Goal: Information Seeking & Learning: Learn about a topic

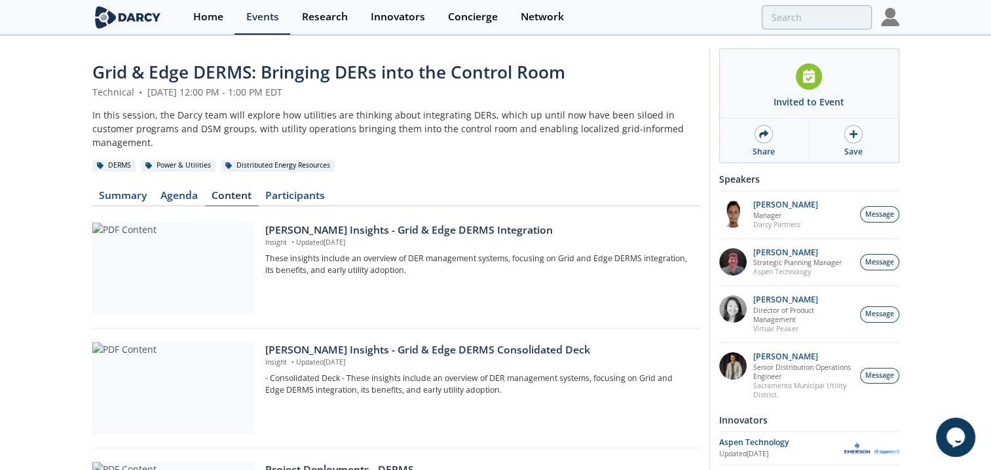
click at [153, 234] on div at bounding box center [173, 269] width 162 height 92
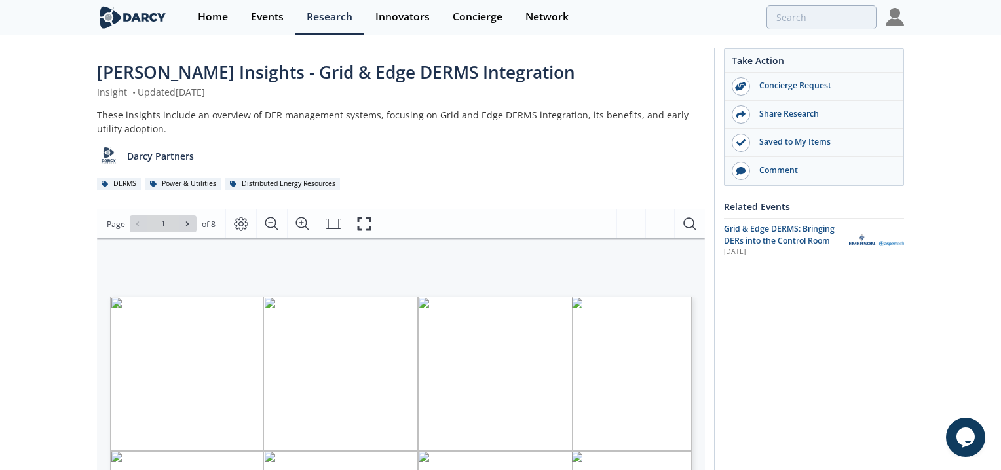
type input "2"
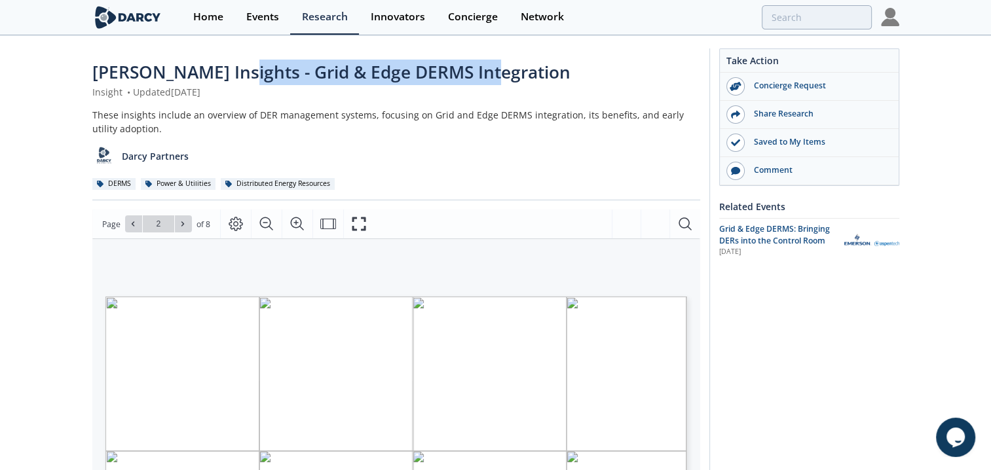
drag, startPoint x: 226, startPoint y: 68, endPoint x: 479, endPoint y: 60, distance: 253.1
click at [479, 60] on span "[PERSON_NAME] Insights - Grid & Edge DERMS Integration" at bounding box center [331, 72] width 478 height 24
drag, startPoint x: 479, startPoint y: 60, endPoint x: 458, endPoint y: 70, distance: 23.2
copy span "Grid & Edge DERMS Integration"
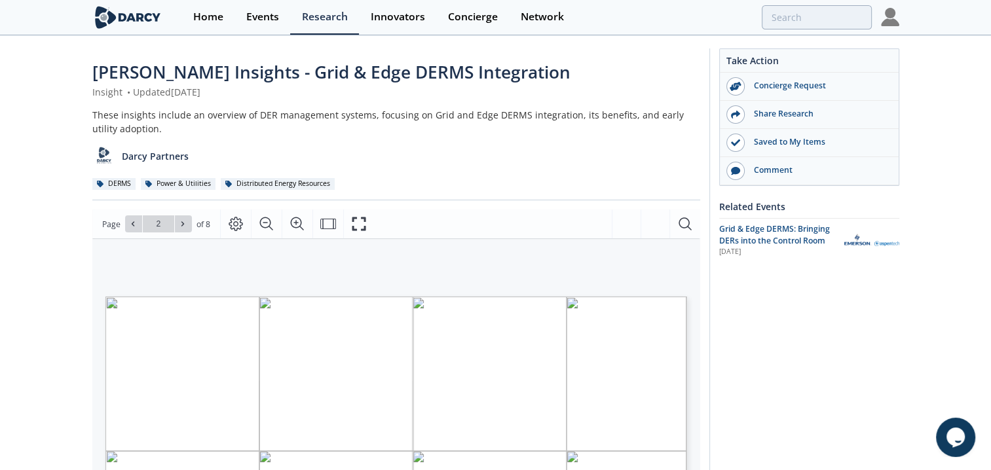
click at [486, 105] on div "[PERSON_NAME] Insights - Grid & Edge DERMS Integration Insight • Updated [DATE]…" at bounding box center [396, 130] width 608 height 141
click at [315, 18] on div "Research" at bounding box center [325, 17] width 46 height 10
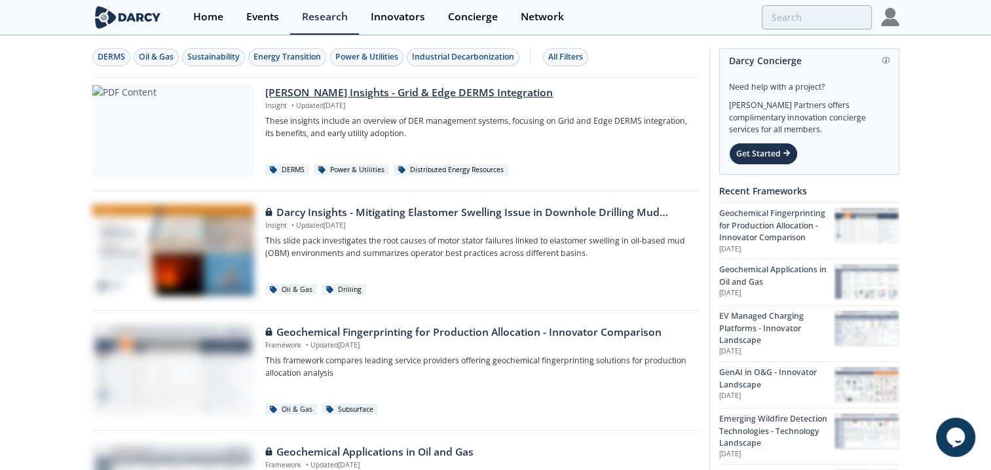
click at [213, 120] on div at bounding box center [173, 131] width 162 height 92
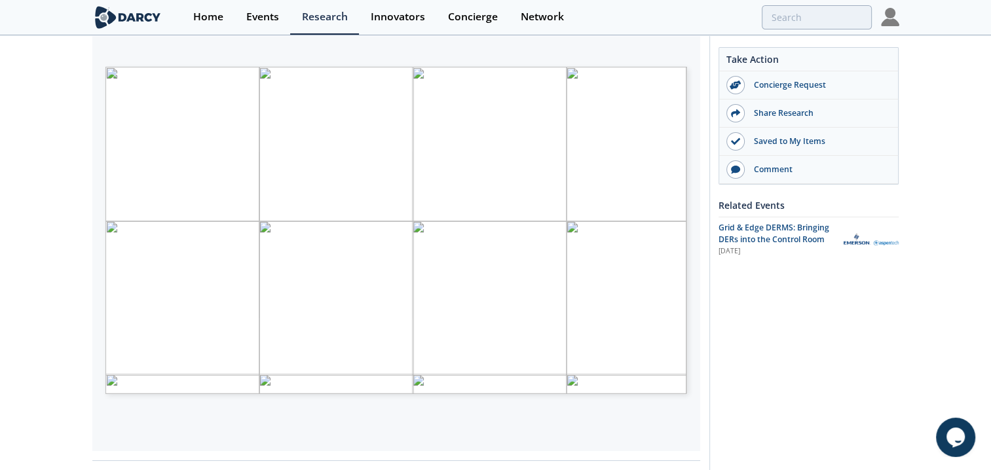
scroll to position [262, 0]
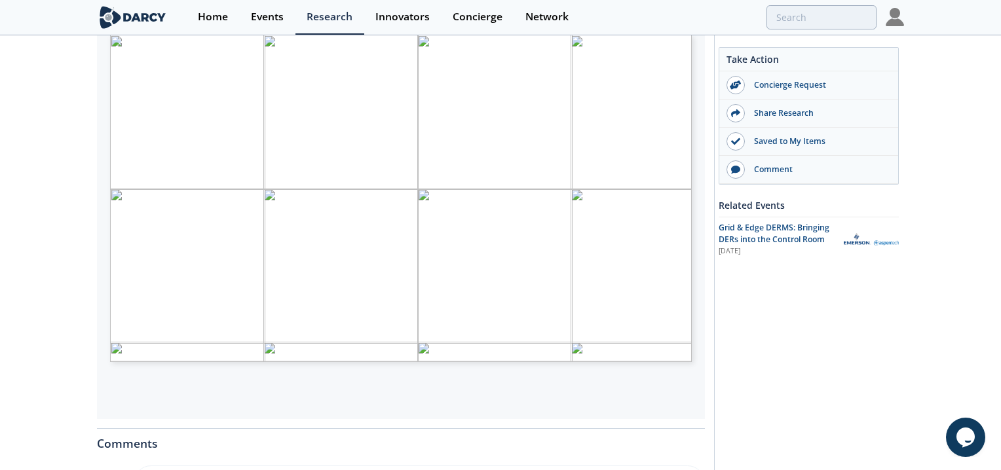
type input "1"
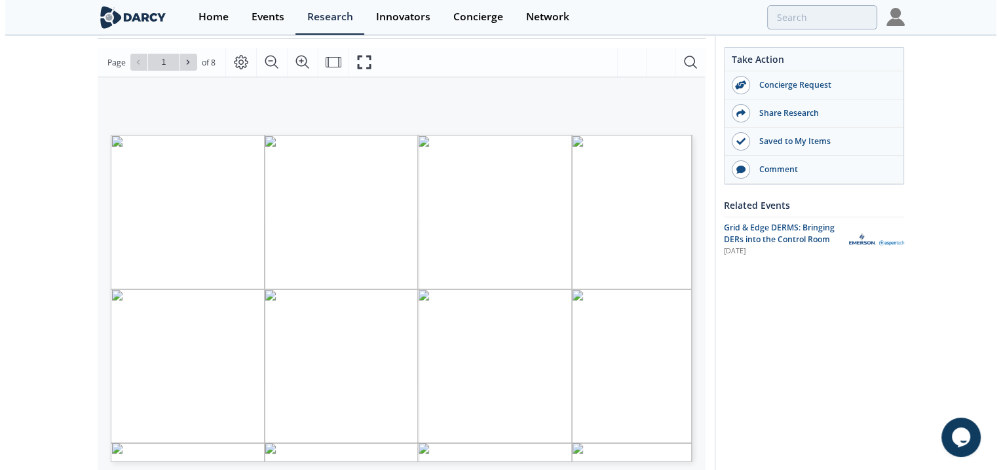
scroll to position [131, 0]
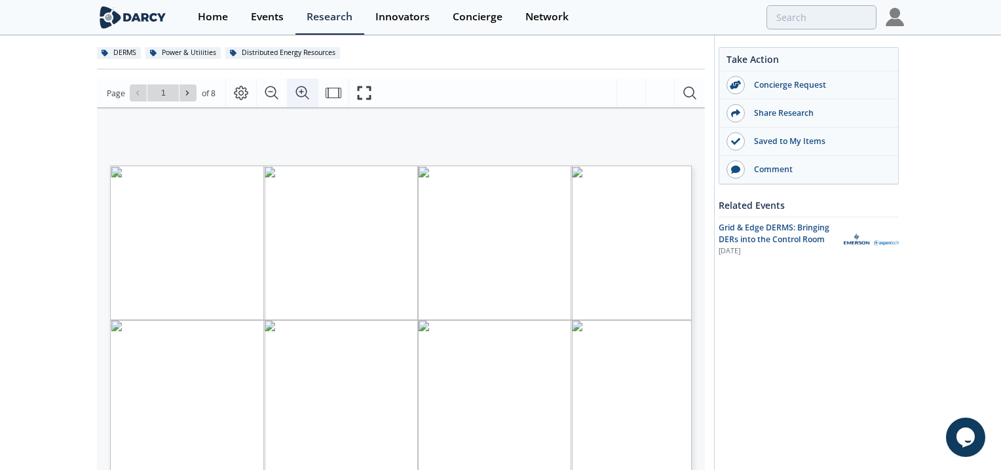
click at [301, 90] on icon "Zoom In" at bounding box center [303, 93] width 16 height 16
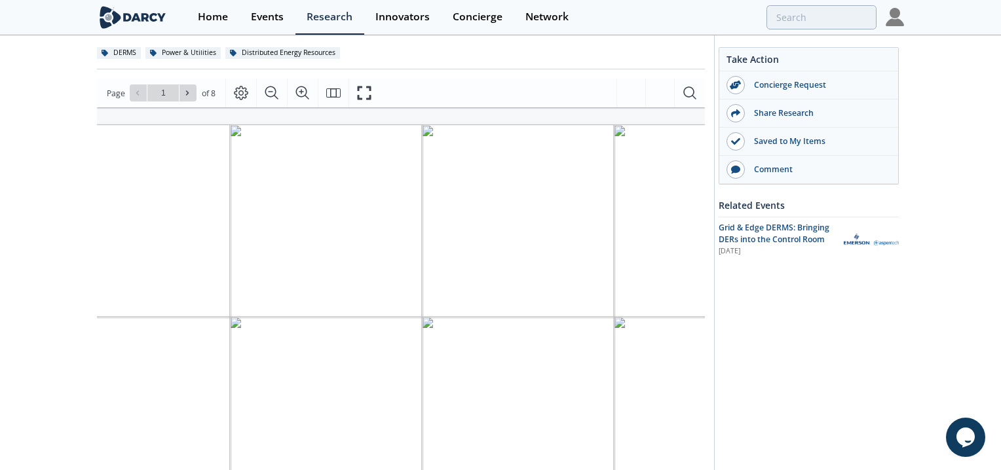
drag, startPoint x: 330, startPoint y: 394, endPoint x: 536, endPoint y: 386, distance: 206.6
click at [536, 386] on span "Page 1" at bounding box center [635, 416] width 1158 height 544
click at [362, 94] on icon "Fullscreen" at bounding box center [364, 93] width 16 height 16
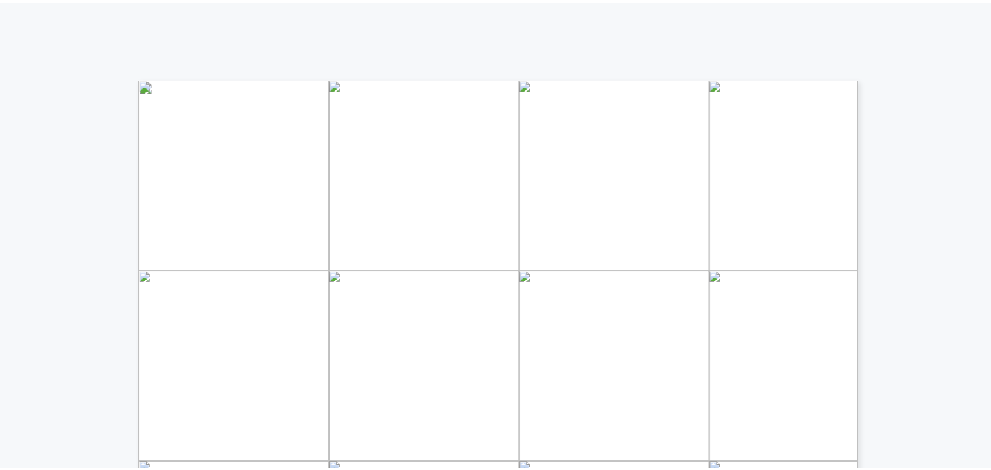
scroll to position [0, 0]
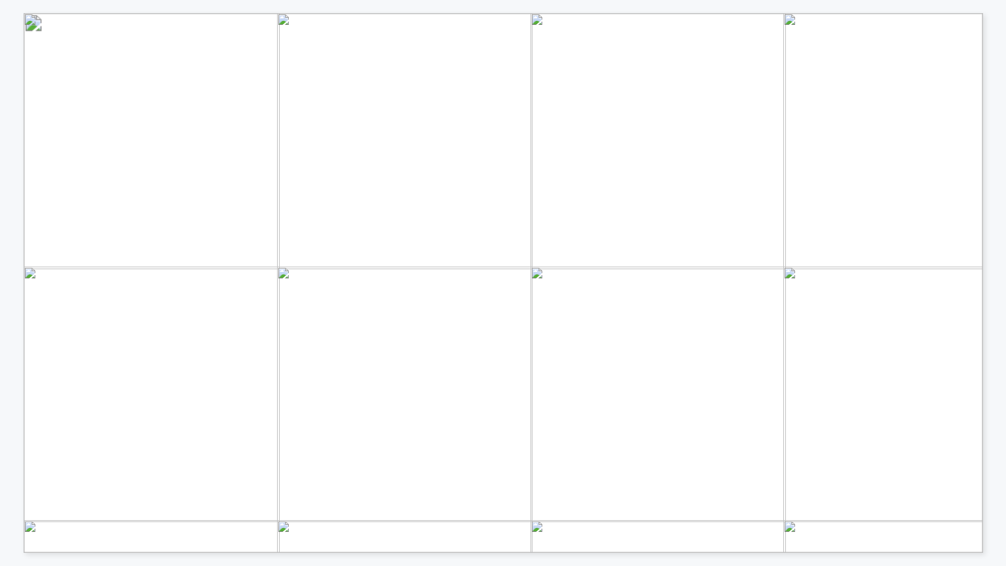
click at [834, 304] on span "Challenges with scaling early use" at bounding box center [817, 307] width 206 height 13
click at [736, 292] on span "“We prefer direct control whenever" at bounding box center [826, 288] width 215 height 13
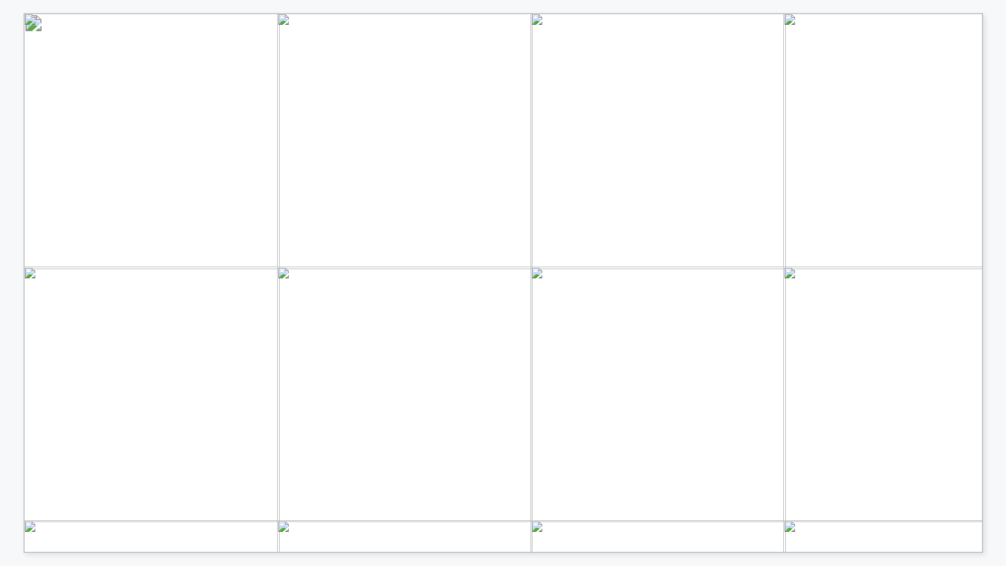
click at [991, 362] on div "DER Thermostats Solar inverters Water heaters Electric vehicles Batteries Heat …" at bounding box center [503, 276] width 1006 height 553
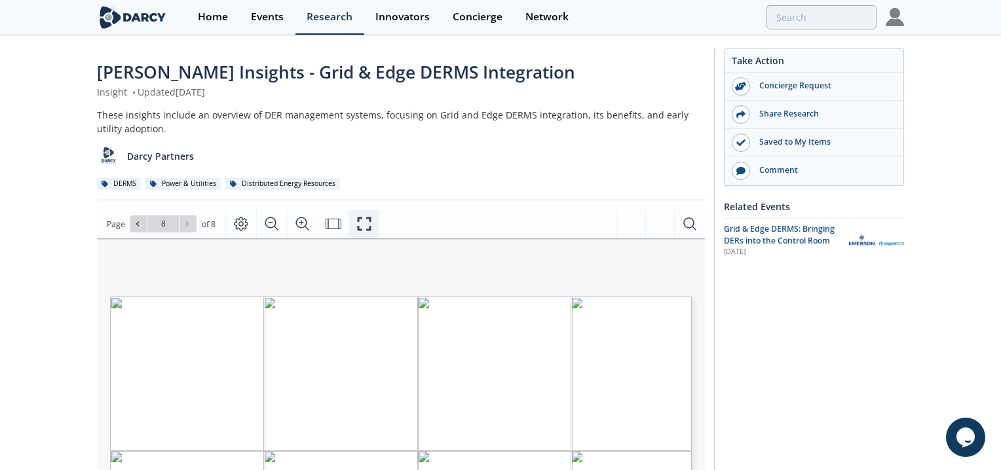
click at [365, 228] on icon "Fullscreen" at bounding box center [364, 224] width 16 height 16
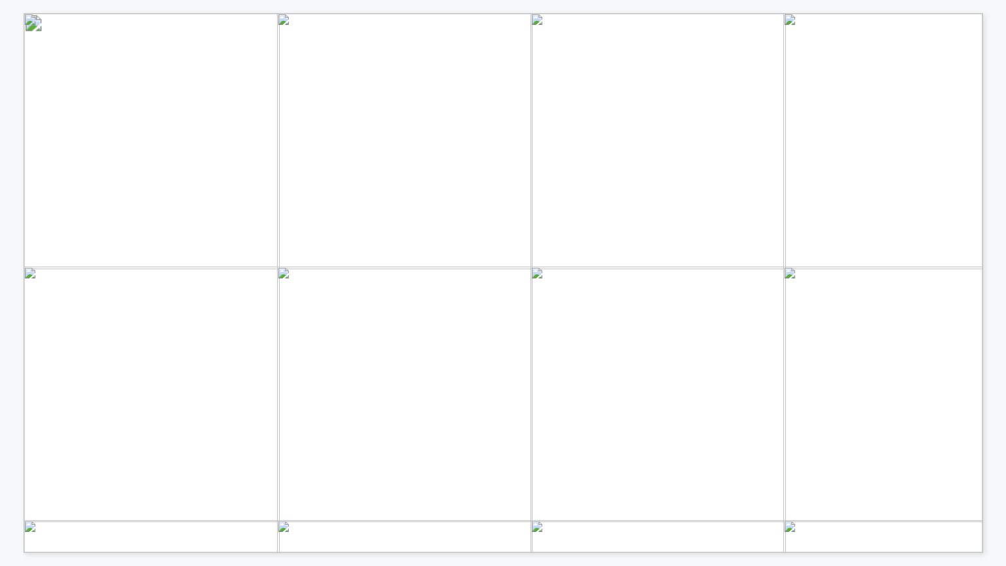
click at [19, 429] on div "DER Thermostats Solar inverters Water heaters Electric vehicles Batteries Heat …" at bounding box center [486, 276] width 973 height 553
click at [16, 228] on div "DER Thermostats Solar inverters Water heaters Electric vehicles Batteries Heat …" at bounding box center [486, 276] width 973 height 553
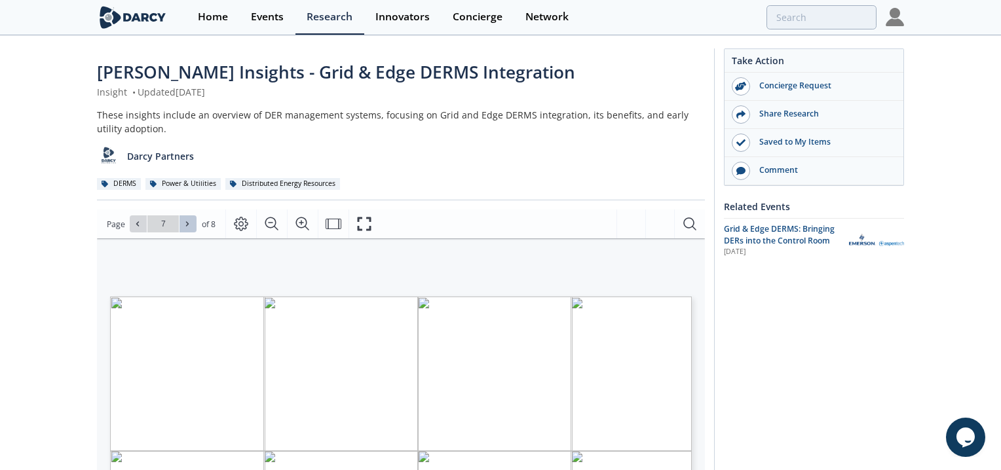
click at [187, 225] on icon at bounding box center [187, 224] width 8 height 8
type input "8"
click at [186, 223] on div "Go to Page 8" at bounding box center [163, 224] width 67 height 17
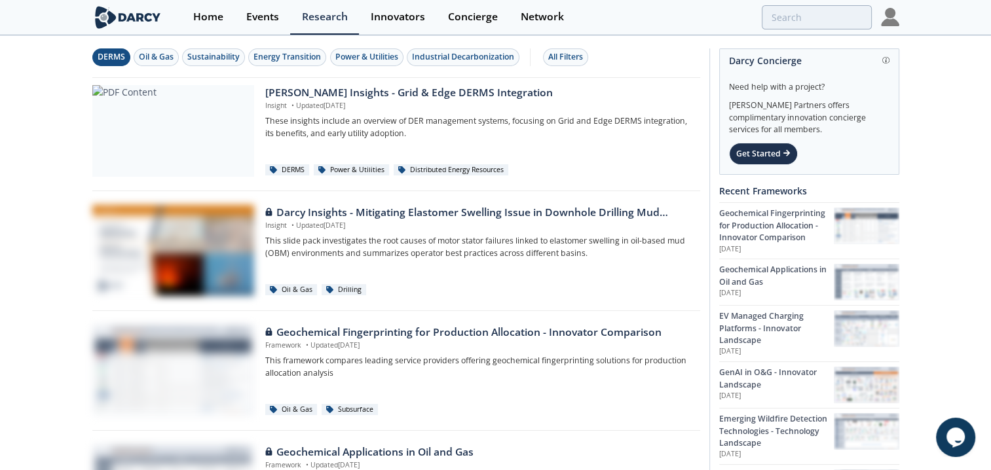
click at [114, 58] on div "DERMS" at bounding box center [112, 57] width 28 height 12
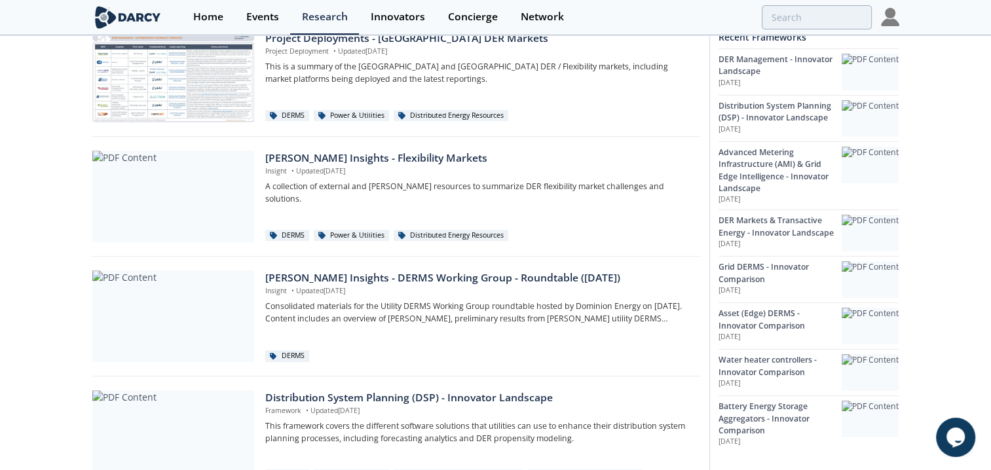
scroll to position [886, 0]
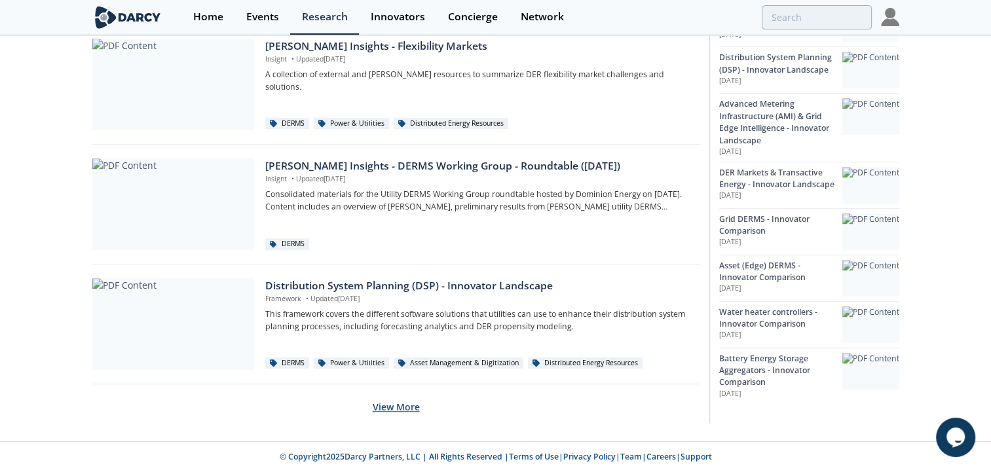
click at [403, 408] on button "View More" at bounding box center [396, 407] width 47 height 32
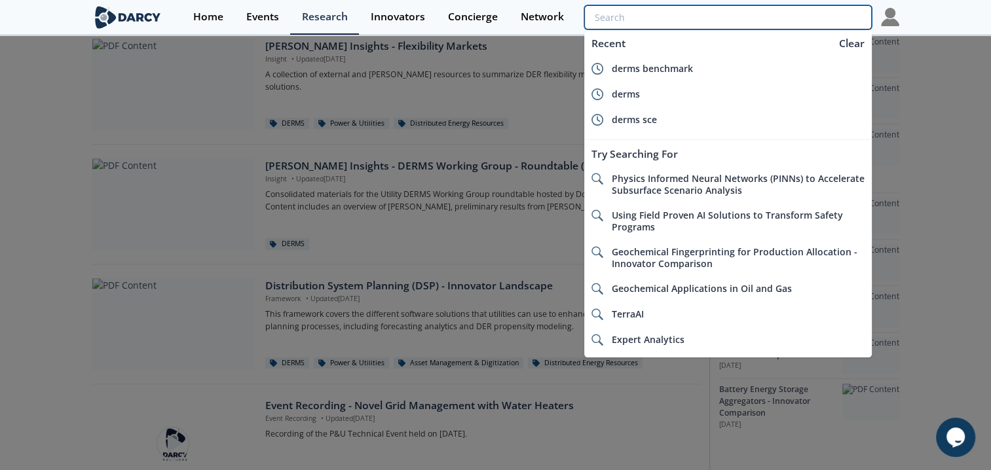
click at [781, 21] on input "search" at bounding box center [728, 17] width 287 height 24
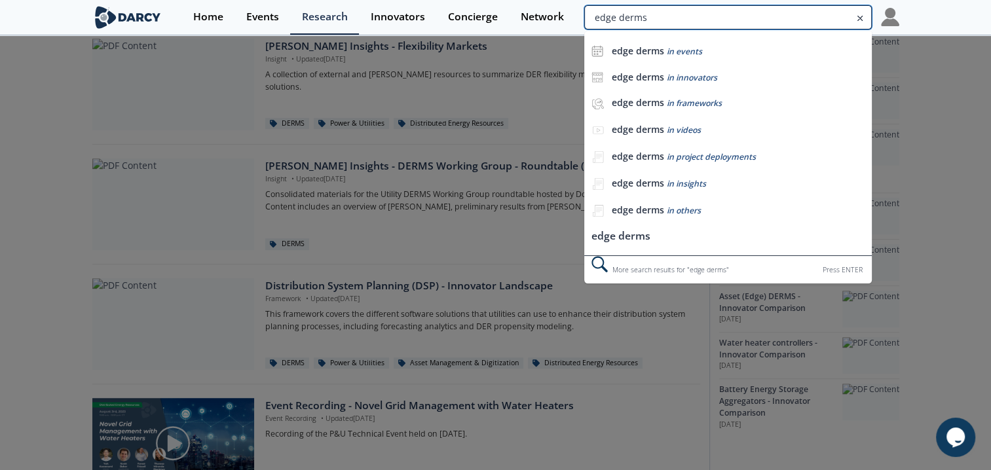
type input "edge derms"
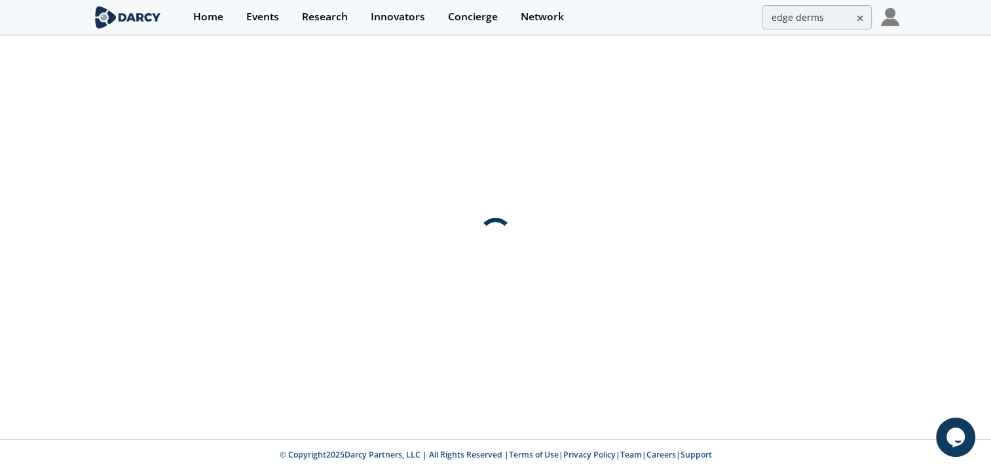
scroll to position [0, 0]
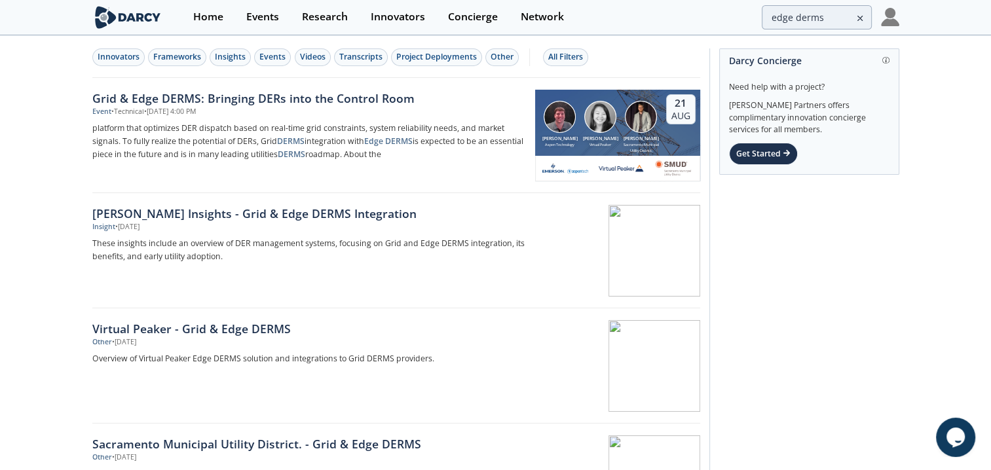
click at [256, 218] on div "[PERSON_NAME] Insights - Grid & Edge DERMS Integration" at bounding box center [309, 213] width 434 height 17
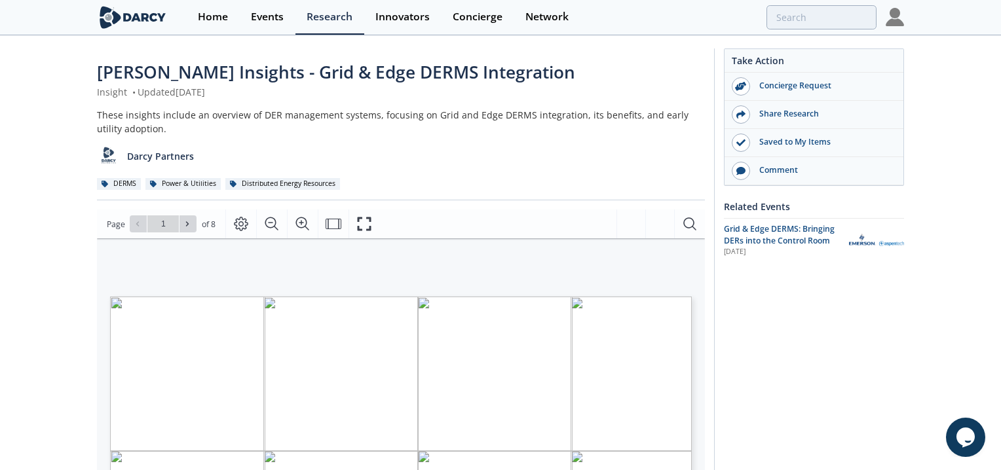
click at [198, 223] on span "Go to Page 1" at bounding box center [163, 224] width 77 height 17
click at [191, 223] on span at bounding box center [187, 224] width 9 height 9
type input "2"
click at [191, 223] on span at bounding box center [187, 224] width 9 height 9
click at [140, 228] on span at bounding box center [138, 224] width 9 height 9
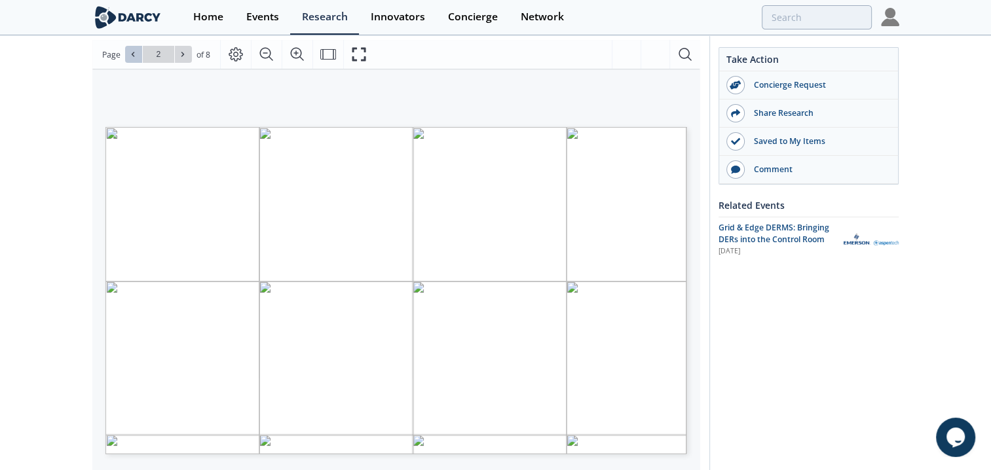
scroll to position [197, 0]
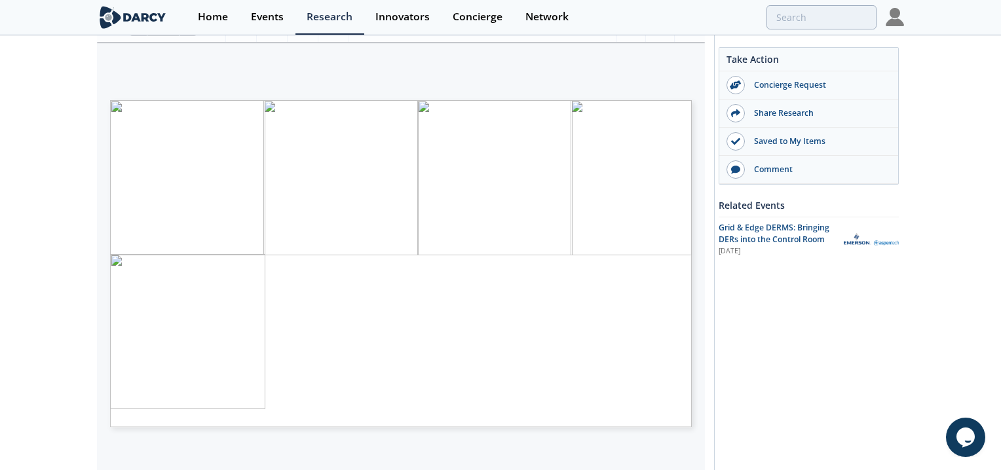
type input "8"
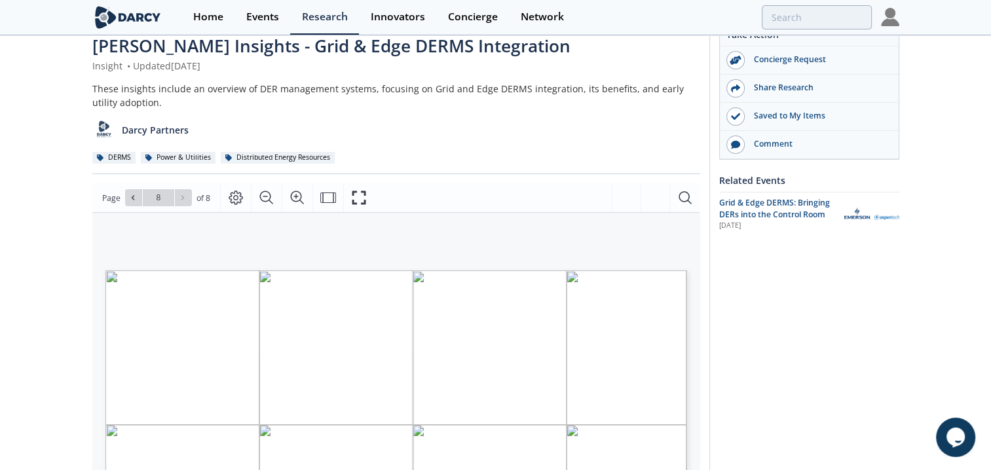
scroll to position [0, 0]
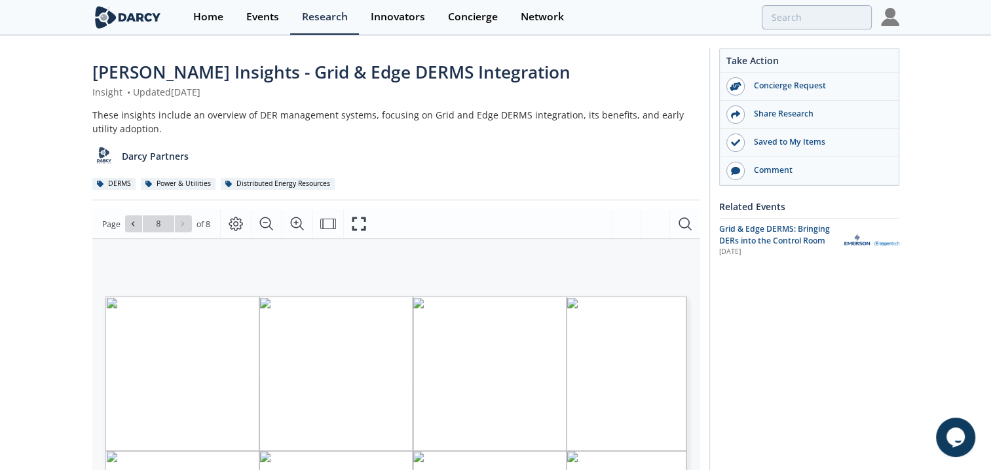
type input "edge derms"
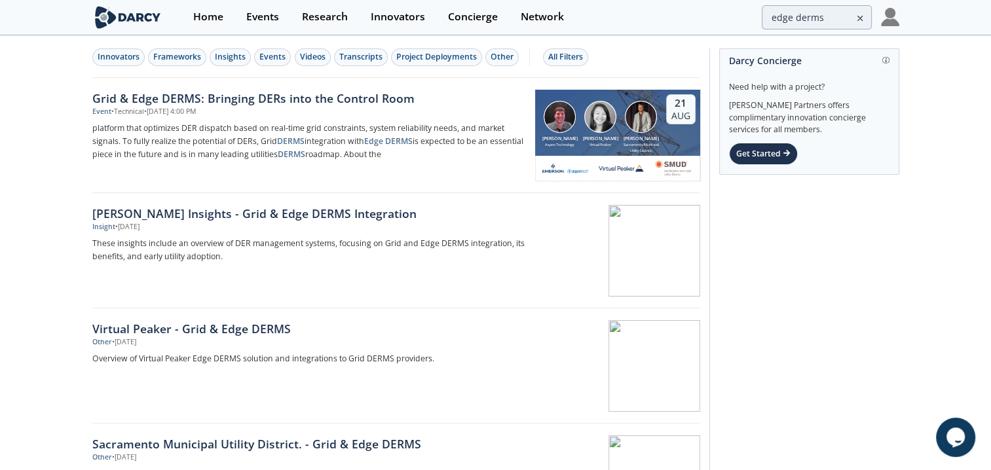
click at [155, 94] on div "Grid & Edge DERMS: Bringing DERs into the Control Room" at bounding box center [309, 98] width 434 height 17
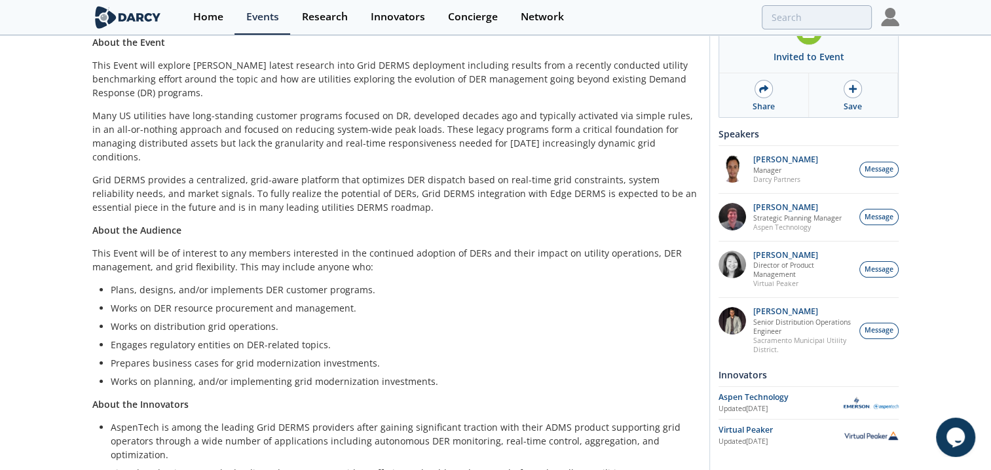
scroll to position [252, 0]
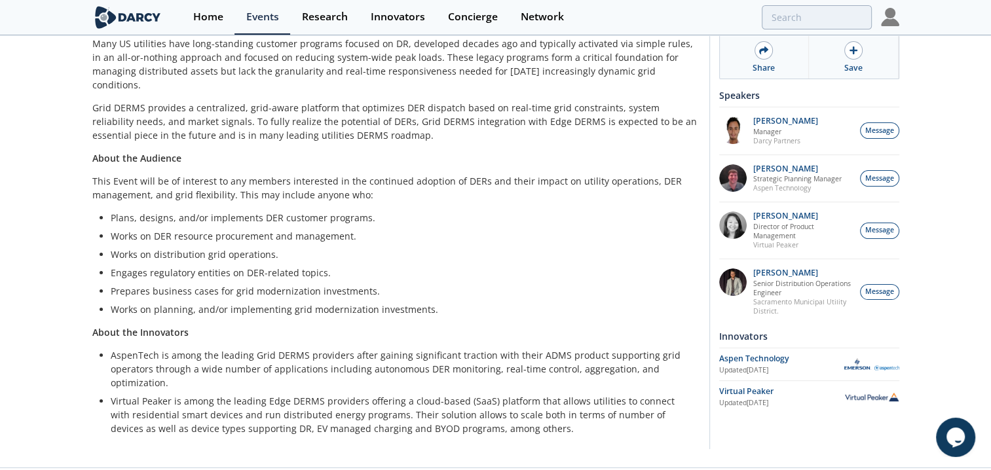
type input "edge derms"
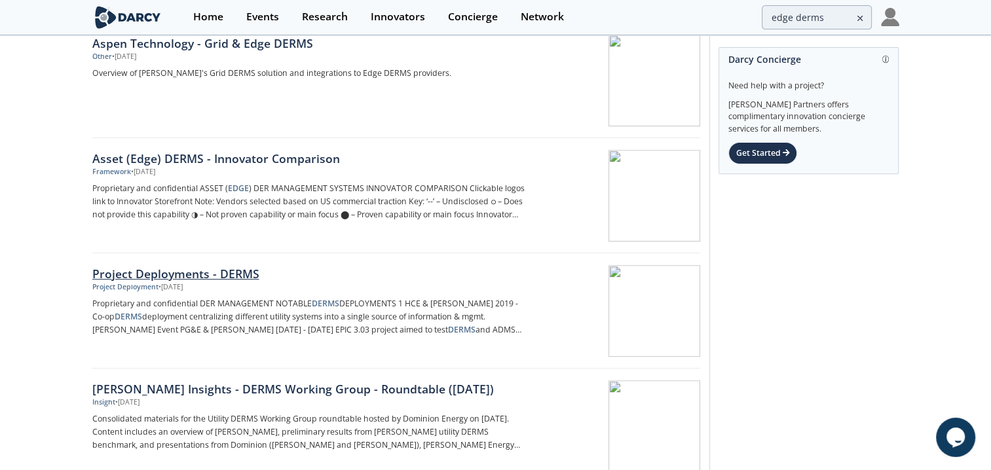
scroll to position [524, 0]
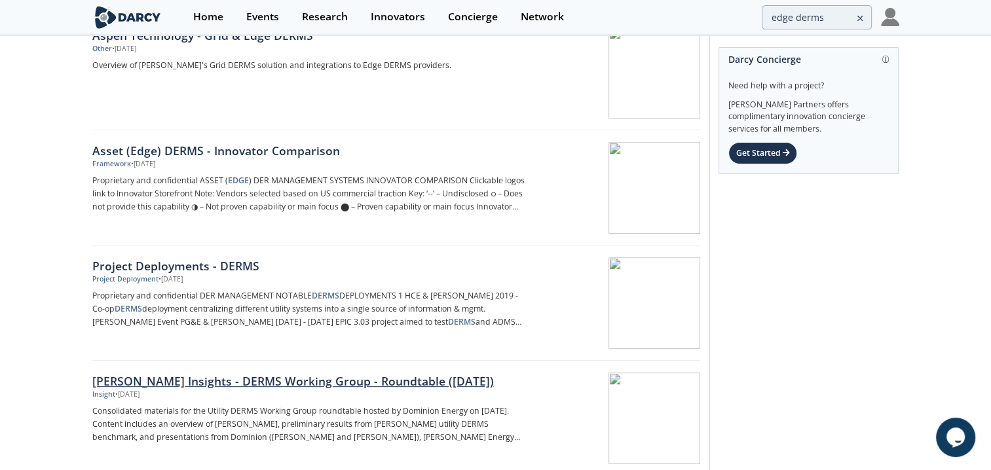
click at [221, 383] on div "[PERSON_NAME] Insights - DERMS Working Group - Roundtable ([DATE])" at bounding box center [309, 381] width 434 height 17
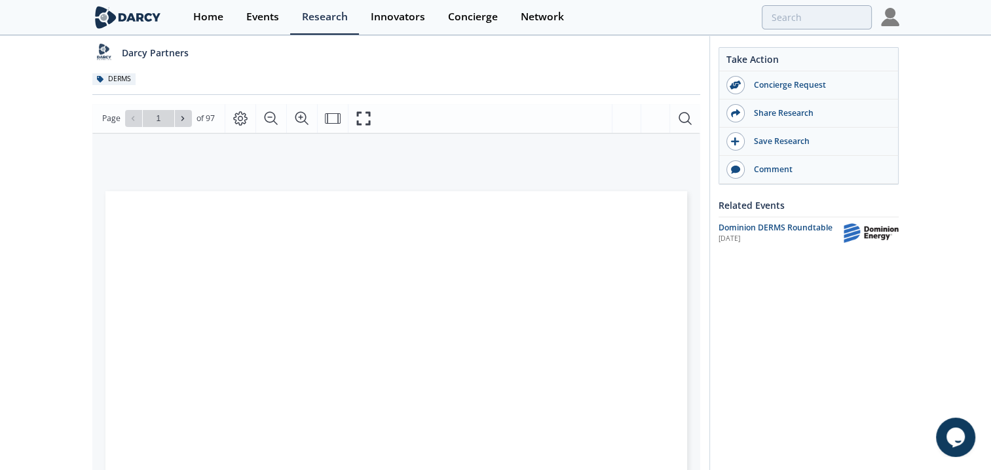
scroll to position [197, 0]
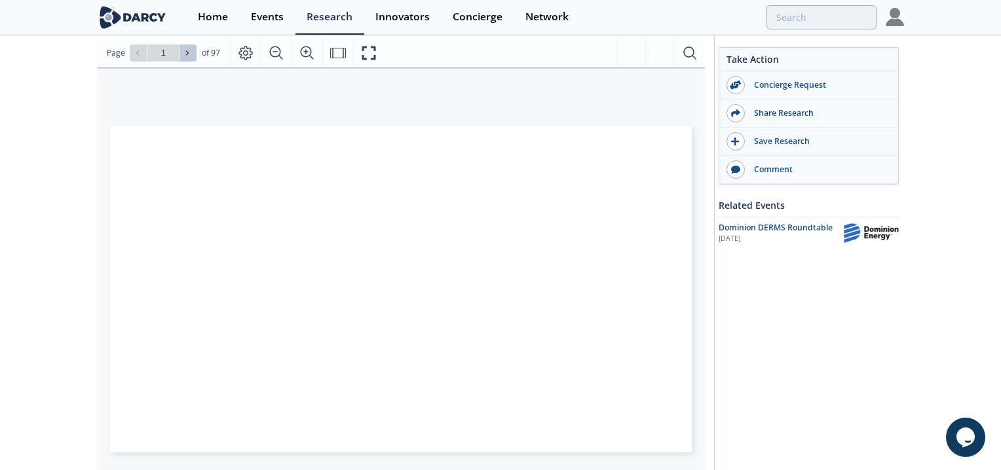
click at [190, 45] on button at bounding box center [188, 53] width 17 height 17
type input "2"
click at [188, 47] on button at bounding box center [188, 53] width 17 height 17
type input "3"
click at [188, 47] on button at bounding box center [188, 53] width 17 height 17
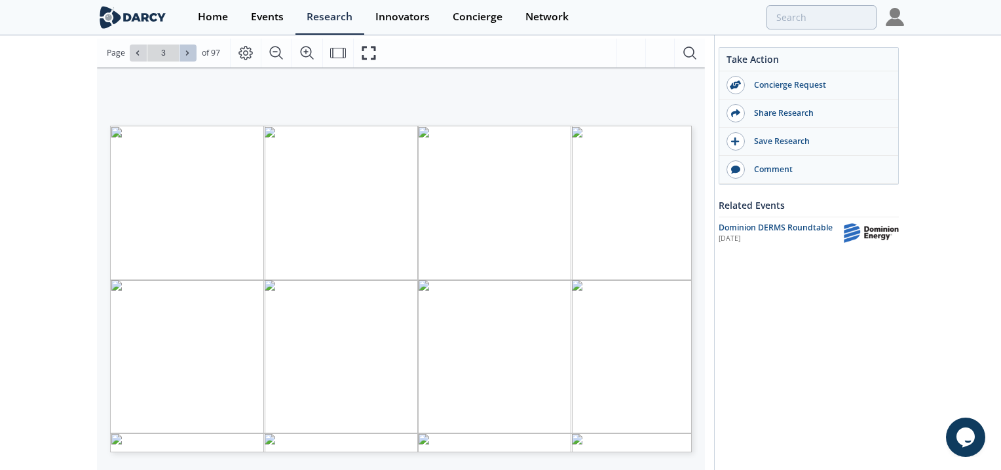
type input "4"
click at [188, 47] on button at bounding box center [188, 53] width 17 height 17
type input "5"
click at [188, 47] on button at bounding box center [188, 53] width 17 height 17
type input "6"
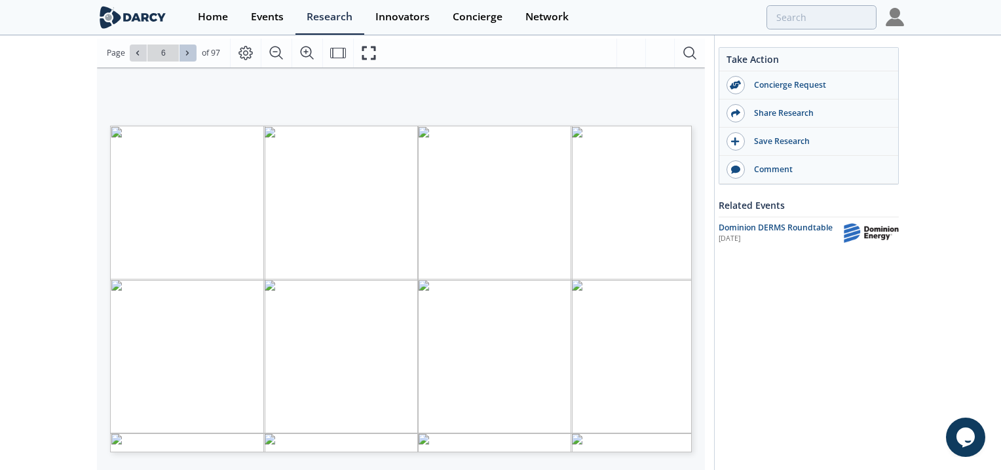
click at [188, 47] on button at bounding box center [188, 53] width 17 height 17
type input "7"
click at [188, 47] on button at bounding box center [188, 53] width 17 height 17
type input "8"
click at [188, 47] on button at bounding box center [188, 53] width 17 height 17
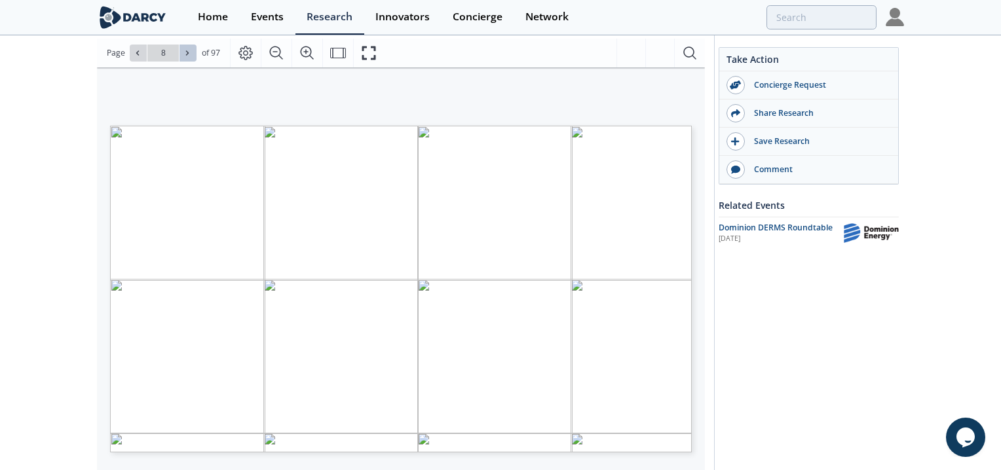
type input "9"
click at [188, 47] on button at bounding box center [188, 53] width 17 height 17
type input "10"
click at [188, 47] on button at bounding box center [188, 53] width 17 height 17
type input "12"
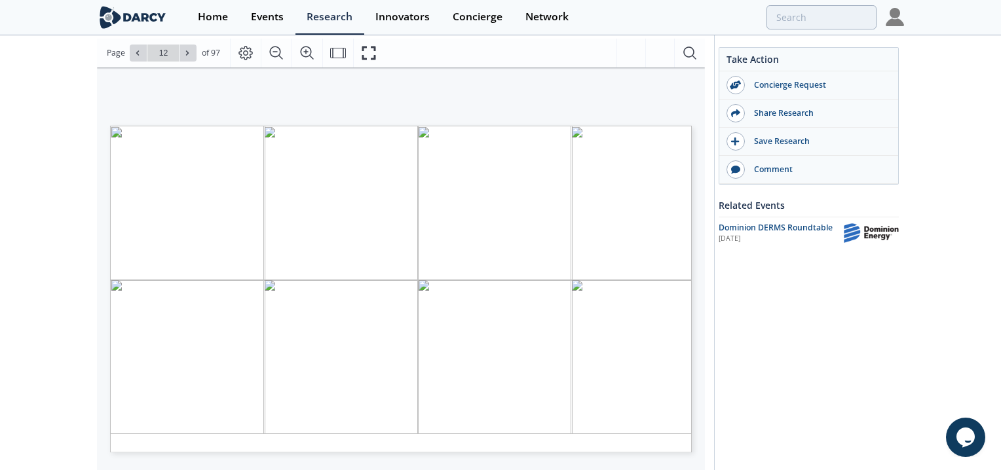
click at [188, 47] on button at bounding box center [188, 53] width 17 height 17
type input "13"
click at [144, 46] on button at bounding box center [138, 53] width 17 height 17
click at [185, 46] on button at bounding box center [188, 53] width 17 height 17
click at [183, 45] on button at bounding box center [188, 53] width 17 height 17
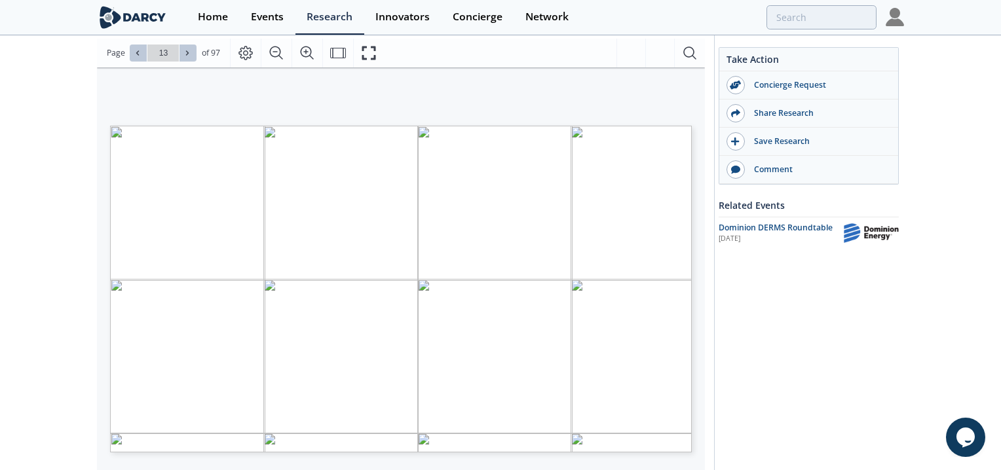
type input "14"
click at [183, 45] on button at bounding box center [188, 53] width 17 height 17
type input "15"
click at [183, 45] on button at bounding box center [188, 53] width 17 height 17
type input "16"
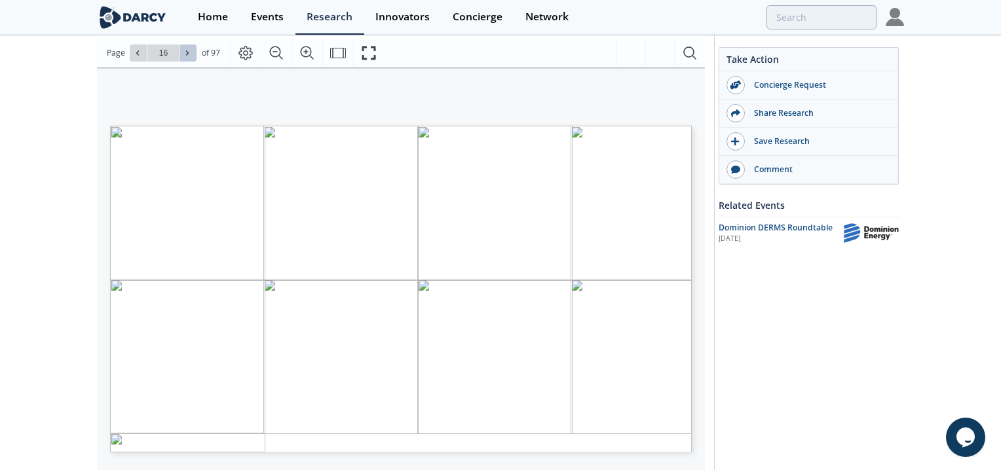
click at [183, 45] on button at bounding box center [188, 53] width 17 height 17
type input "17"
click at [183, 45] on button at bounding box center [188, 53] width 17 height 17
type input "18"
click at [183, 45] on button at bounding box center [188, 53] width 17 height 17
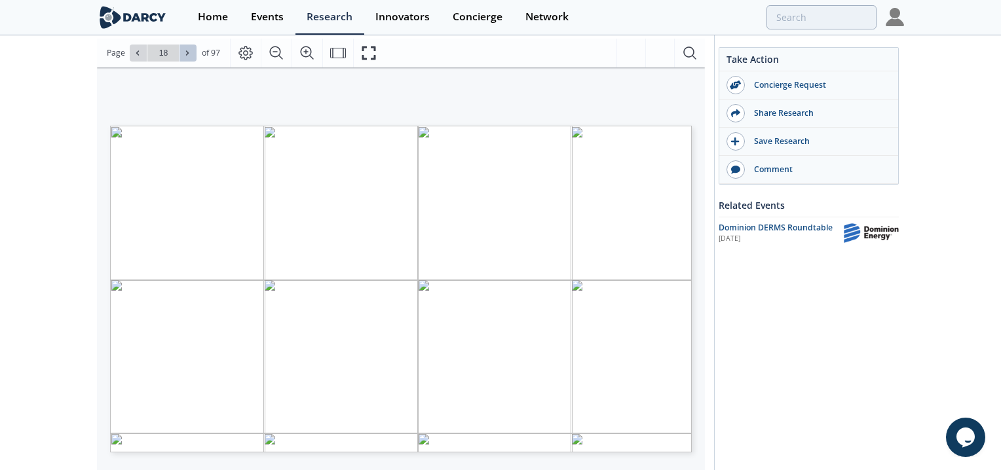
type input "19"
click at [183, 45] on button at bounding box center [188, 53] width 17 height 17
type input "20"
click at [183, 45] on button at bounding box center [188, 53] width 17 height 17
type input "21"
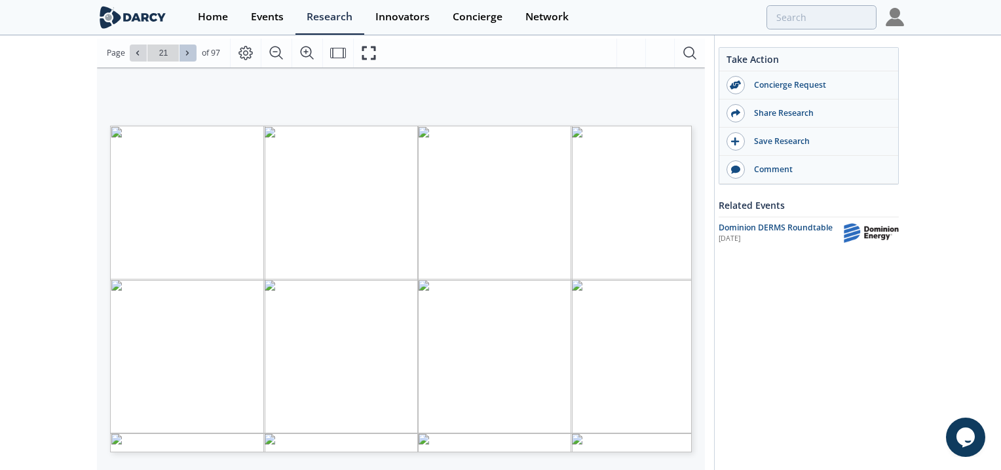
click at [183, 45] on button at bounding box center [188, 53] width 17 height 17
type input "22"
click at [185, 49] on icon at bounding box center [187, 53] width 8 height 8
type input "23"
click at [189, 49] on icon at bounding box center [187, 53] width 8 height 8
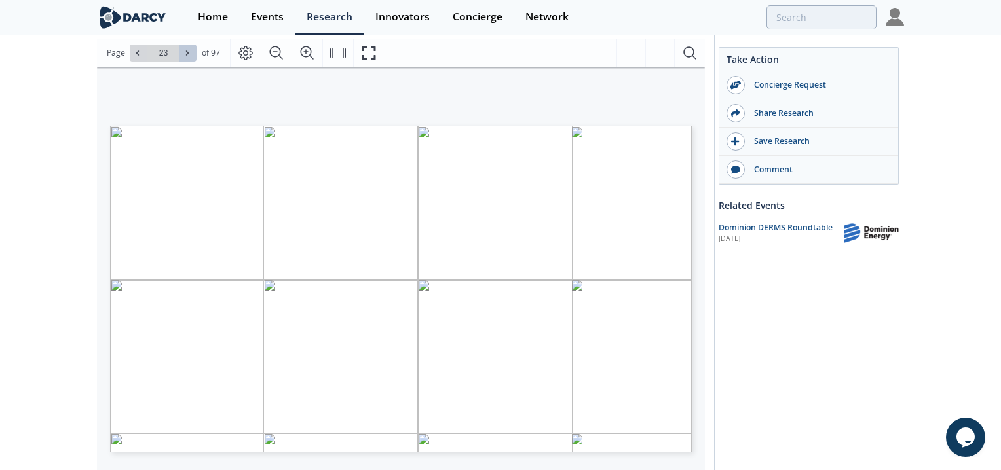
type input "24"
click at [189, 49] on icon at bounding box center [187, 53] width 8 height 8
type input "25"
click at [192, 45] on button at bounding box center [188, 53] width 17 height 17
type input "26"
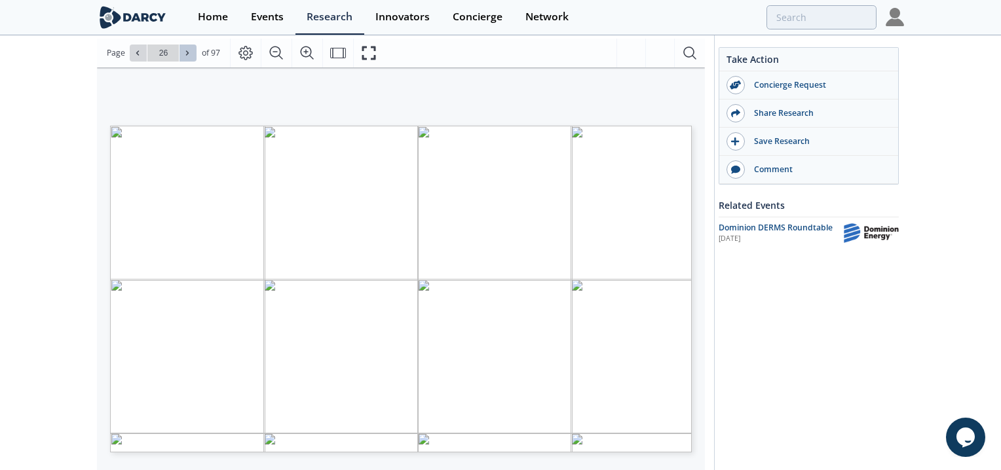
click at [188, 49] on icon at bounding box center [187, 53] width 8 height 8
type input "27"
click at [188, 49] on icon at bounding box center [187, 53] width 8 height 8
type input "28"
click at [188, 49] on icon at bounding box center [187, 53] width 8 height 8
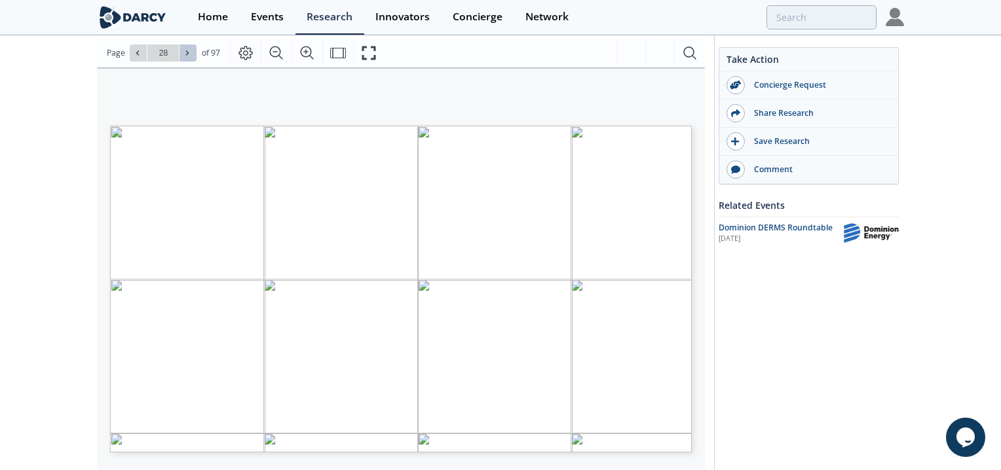
type input "29"
click at [136, 45] on button at bounding box center [138, 53] width 17 height 17
click at [185, 49] on icon at bounding box center [187, 53] width 8 height 8
click at [184, 49] on icon at bounding box center [187, 53] width 8 height 8
type input "30"
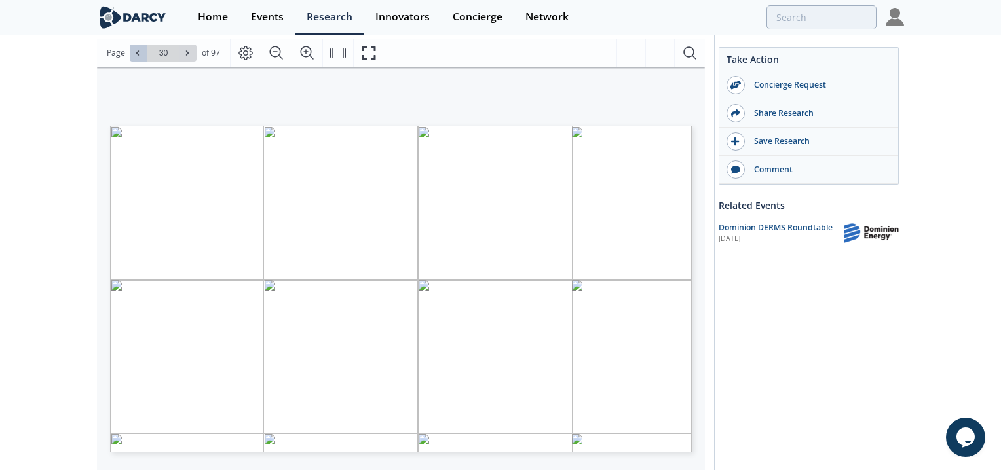
click at [134, 46] on button at bounding box center [138, 53] width 17 height 17
click at [136, 48] on span at bounding box center [138, 52] width 9 height 9
click at [188, 49] on icon at bounding box center [187, 53] width 8 height 8
click at [187, 50] on icon at bounding box center [187, 52] width 3 height 5
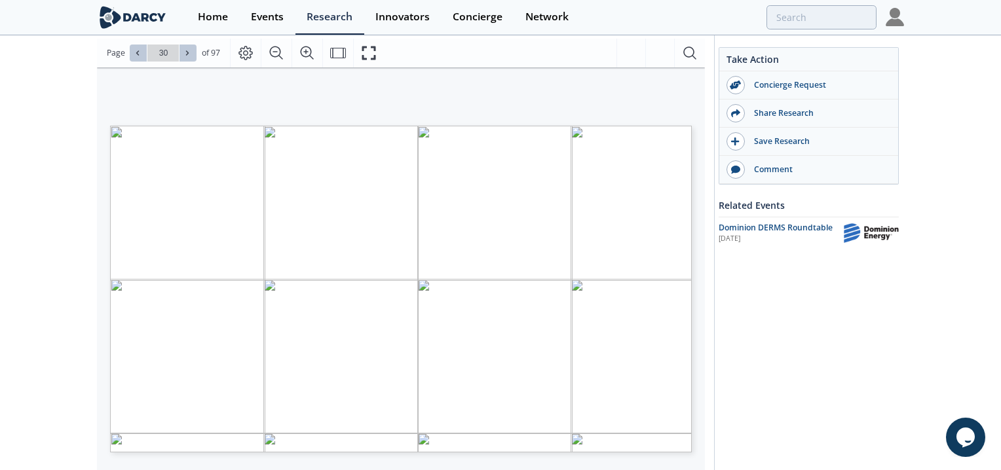
type input "31"
click at [187, 50] on icon at bounding box center [187, 52] width 3 height 5
type input "32"
click at [187, 50] on icon at bounding box center [187, 52] width 3 height 5
type input "33"
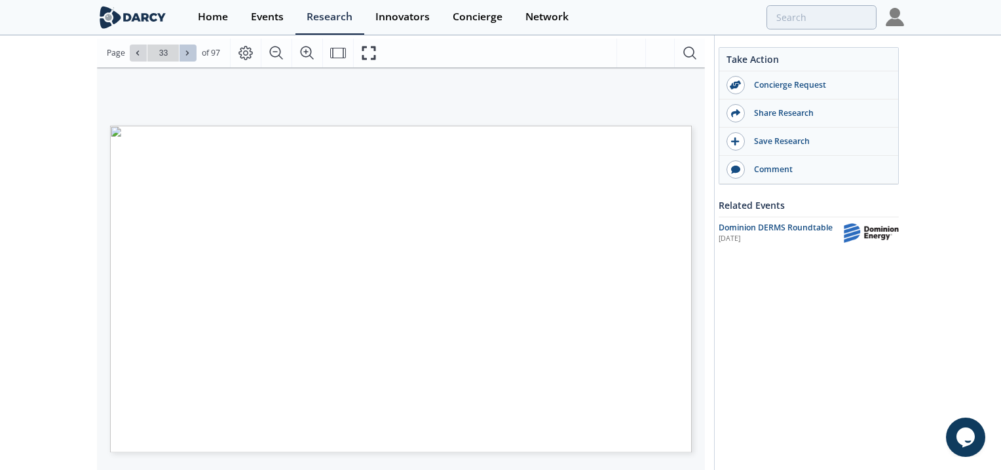
click at [187, 50] on icon at bounding box center [187, 52] width 3 height 5
type input "34"
click at [187, 50] on icon at bounding box center [187, 52] width 3 height 5
type input "36"
click at [187, 50] on icon at bounding box center [187, 52] width 3 height 5
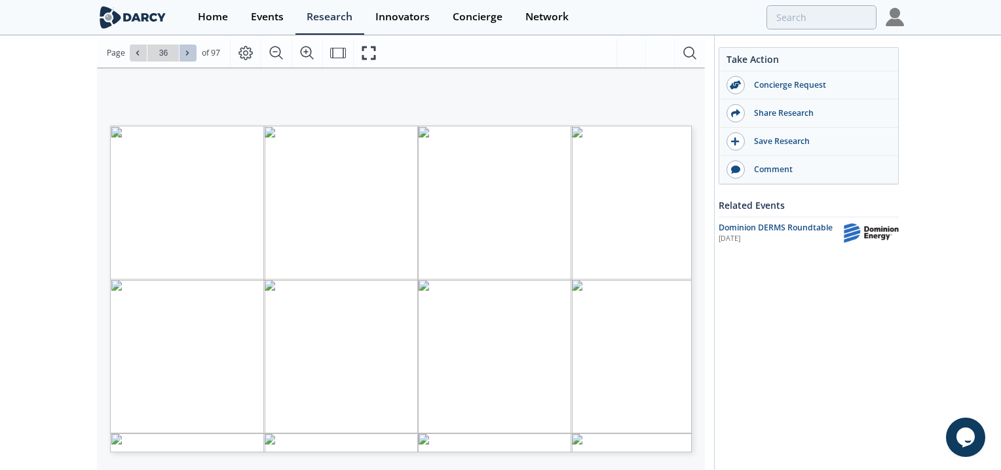
type input "37"
click at [187, 50] on icon at bounding box center [187, 52] width 3 height 5
type input "38"
click at [187, 50] on icon at bounding box center [187, 52] width 3 height 5
type input "39"
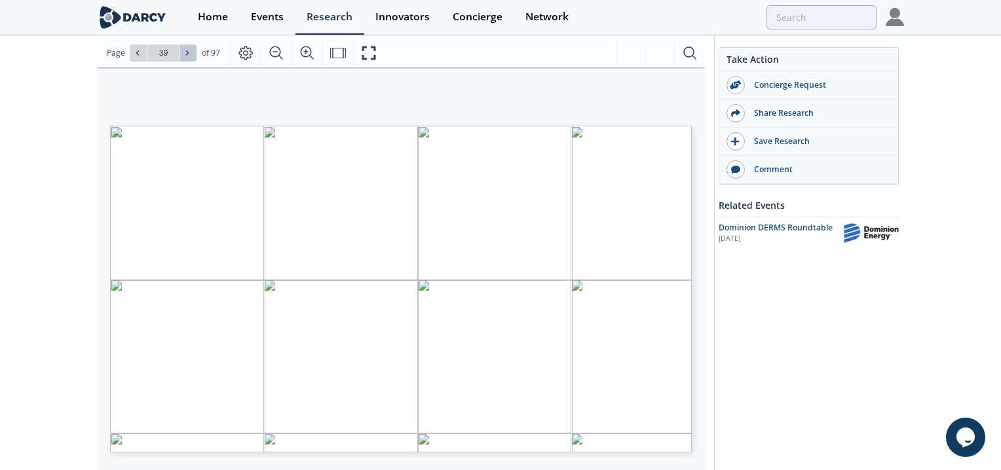
click at [187, 50] on icon at bounding box center [187, 52] width 3 height 5
type input "40"
click at [187, 50] on icon at bounding box center [187, 52] width 3 height 5
type input "41"
click at [187, 50] on icon at bounding box center [187, 52] width 3 height 5
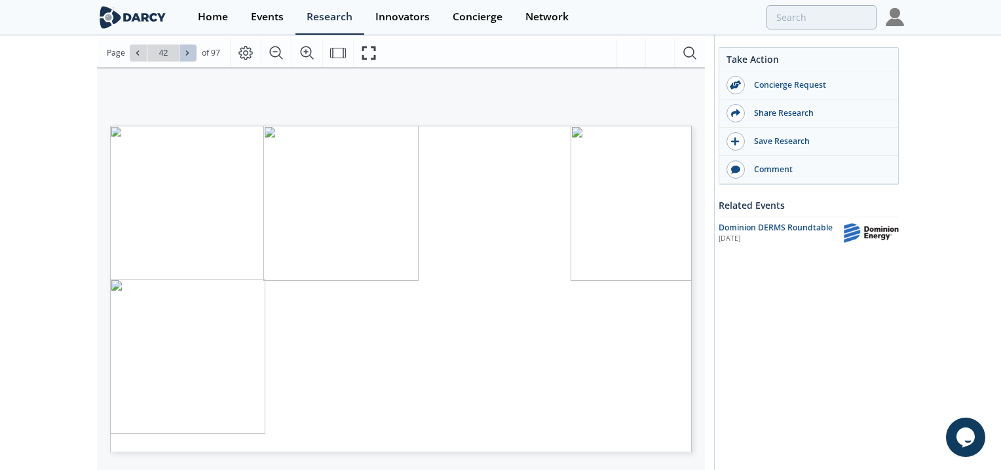
type input "43"
click at [187, 50] on icon at bounding box center [187, 52] width 3 height 5
type input "45"
click at [187, 50] on icon at bounding box center [187, 52] width 3 height 5
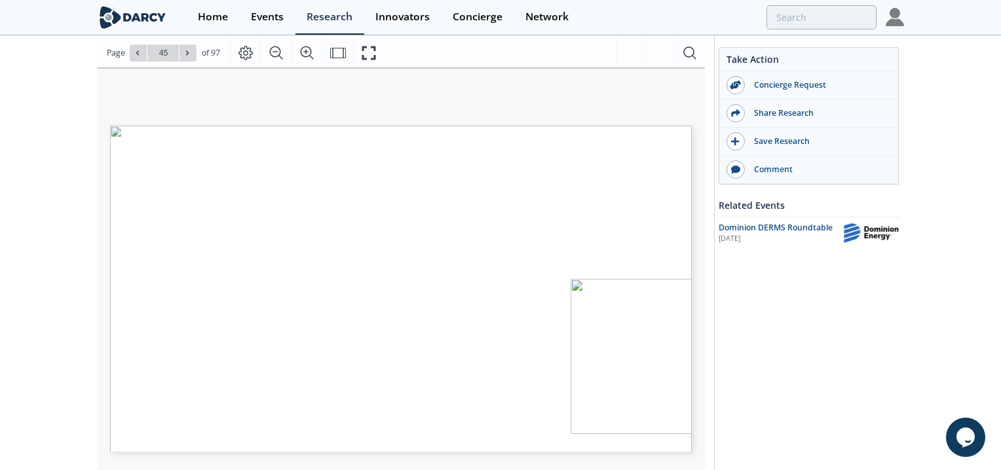
type input "46"
click at [187, 50] on icon at bounding box center [187, 52] width 3 height 5
type input "47"
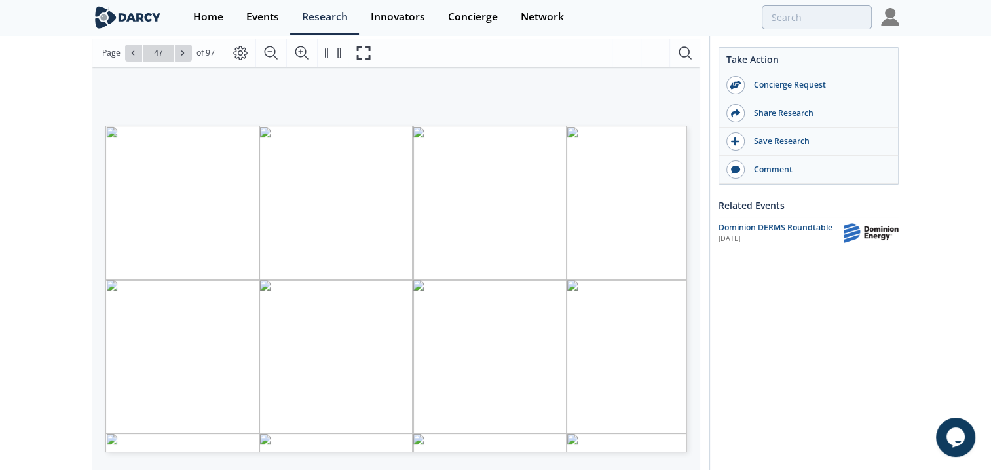
type input "edge derms"
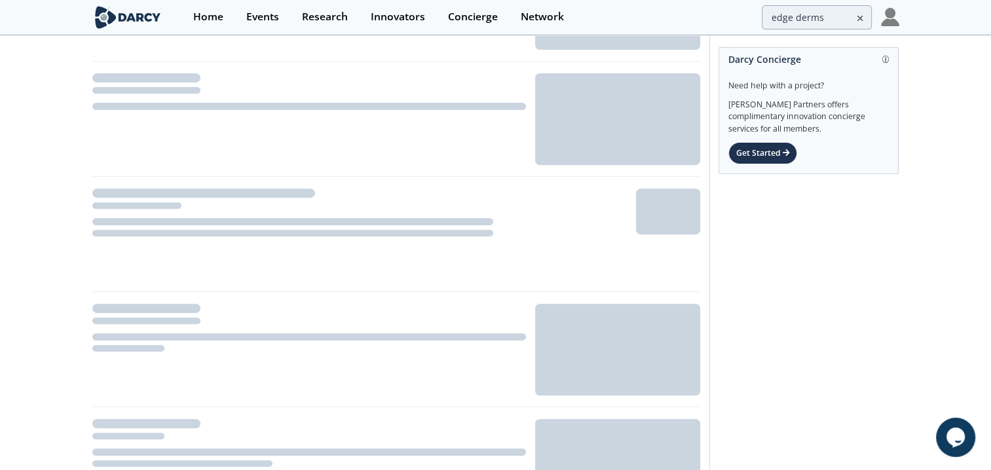
scroll to position [524, 0]
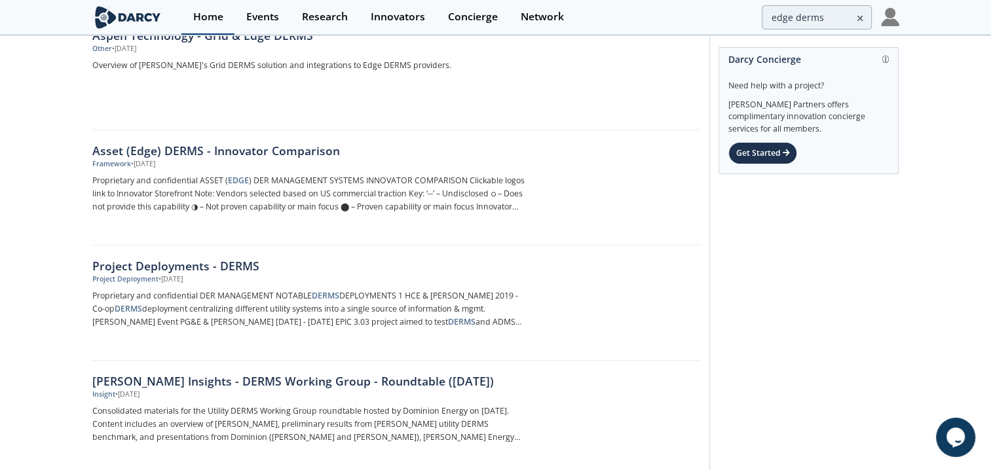
click at [213, 14] on div "Home" at bounding box center [208, 17] width 30 height 10
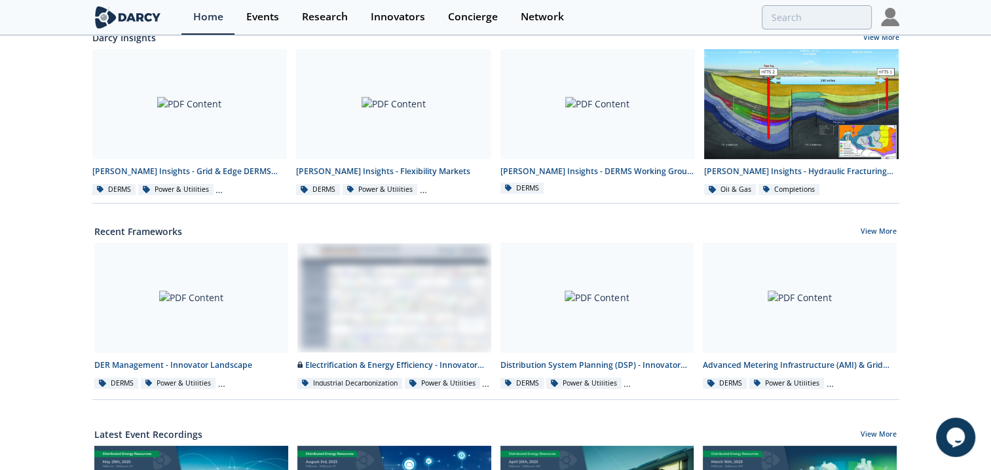
scroll to position [131, 0]
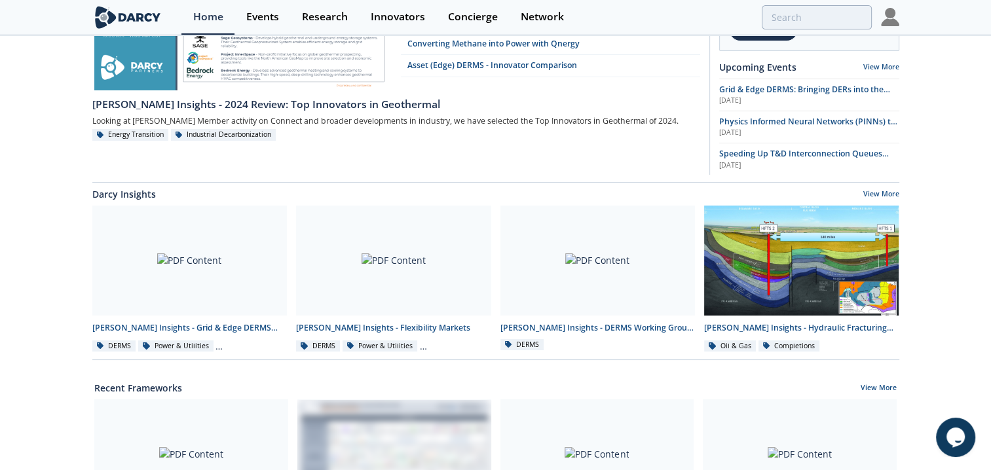
click at [42, 313] on div "Grid & Edge DERMS: Bringing DERs into the Control Room Investments in Clean Tec…" at bounding box center [495, 459] width 991 height 1107
click at [876, 189] on link "View More" at bounding box center [882, 195] width 36 height 12
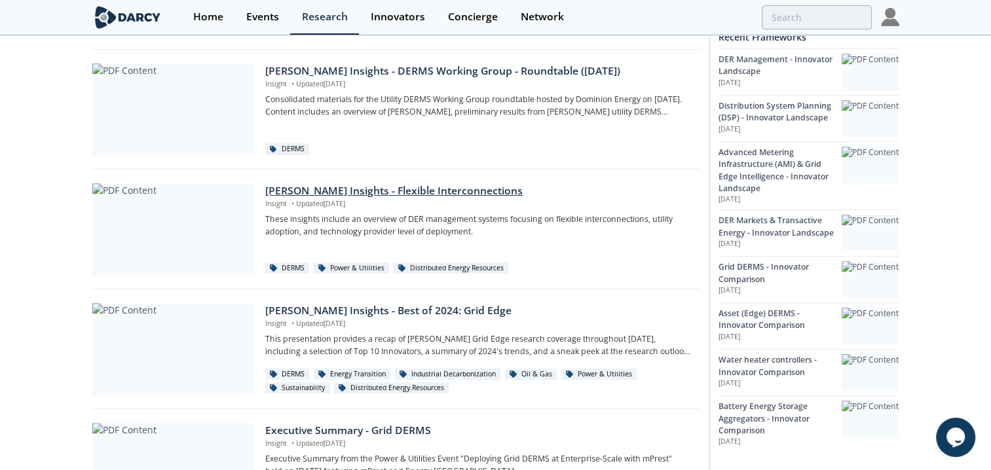
scroll to position [262, 0]
click at [436, 306] on div "[PERSON_NAME] Insights - Best of 2024: Grid Edge" at bounding box center [477, 311] width 425 height 16
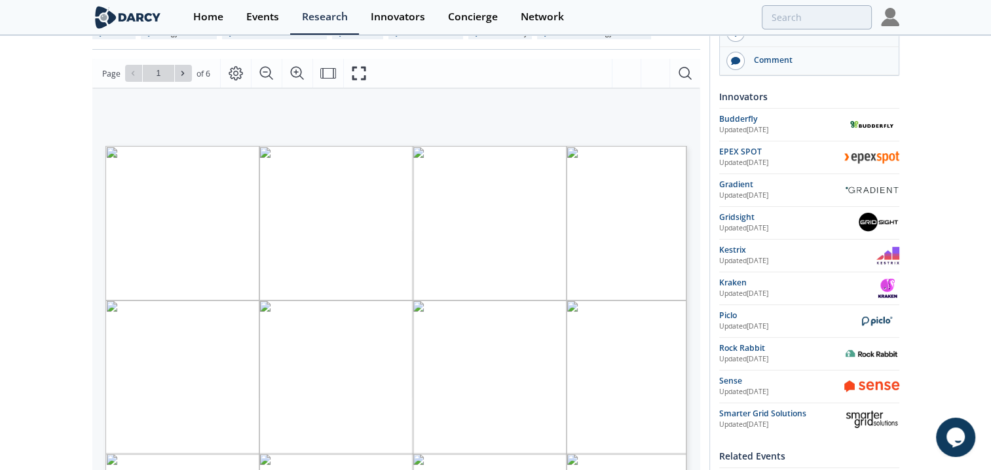
scroll to position [131, 0]
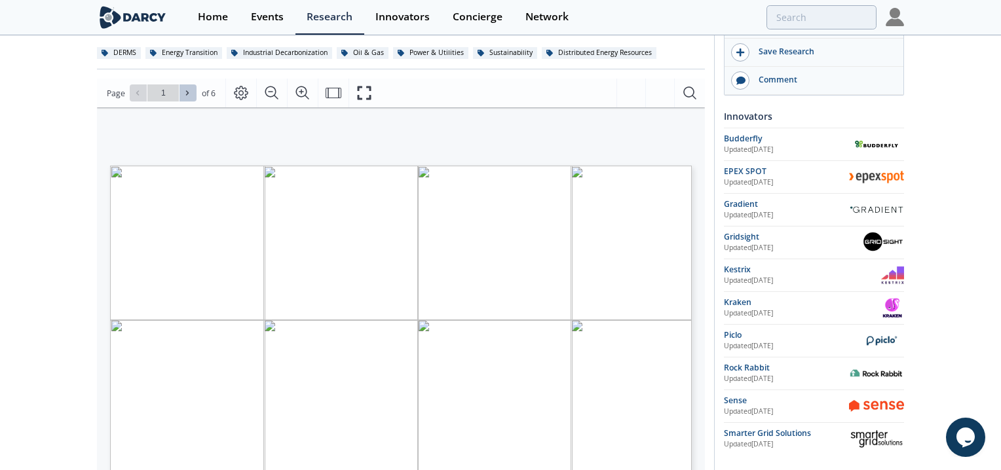
click at [183, 92] on icon at bounding box center [187, 93] width 8 height 8
click at [187, 94] on icon at bounding box center [187, 93] width 3 height 5
click at [187, 93] on icon at bounding box center [187, 93] width 3 height 5
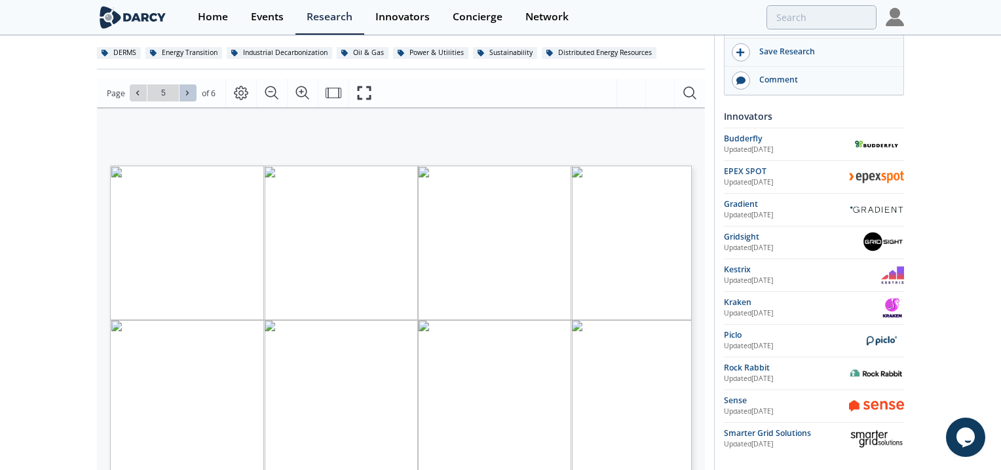
type input "6"
click at [187, 93] on div "Go to Page 6" at bounding box center [163, 93] width 67 height 17
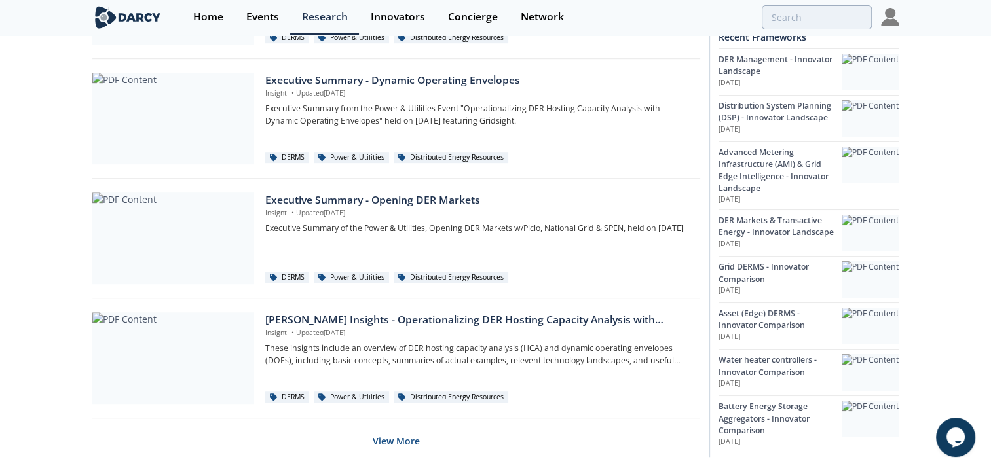
scroll to position [886, 0]
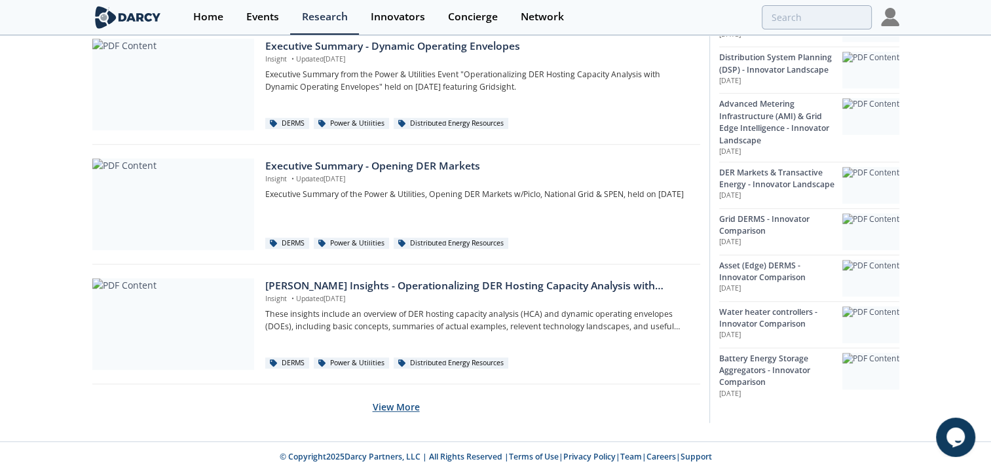
click at [398, 406] on button "View More" at bounding box center [396, 407] width 47 height 32
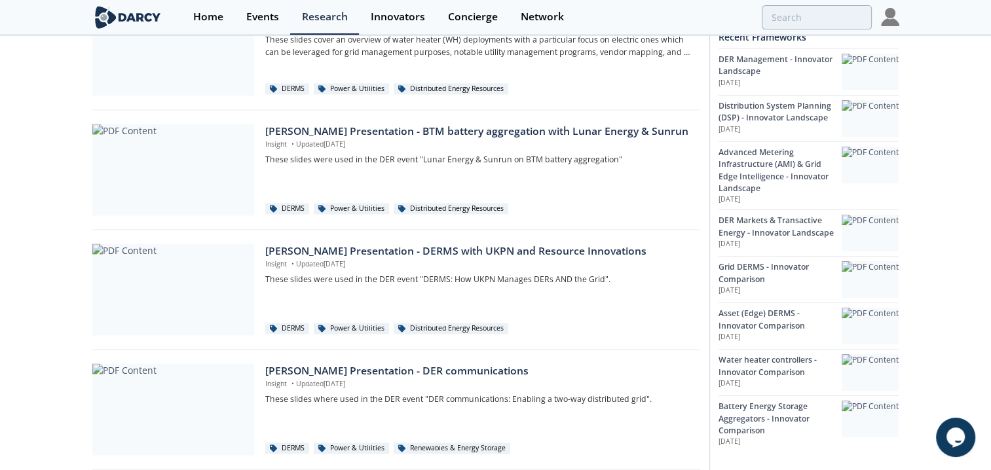
scroll to position [2065, 0]
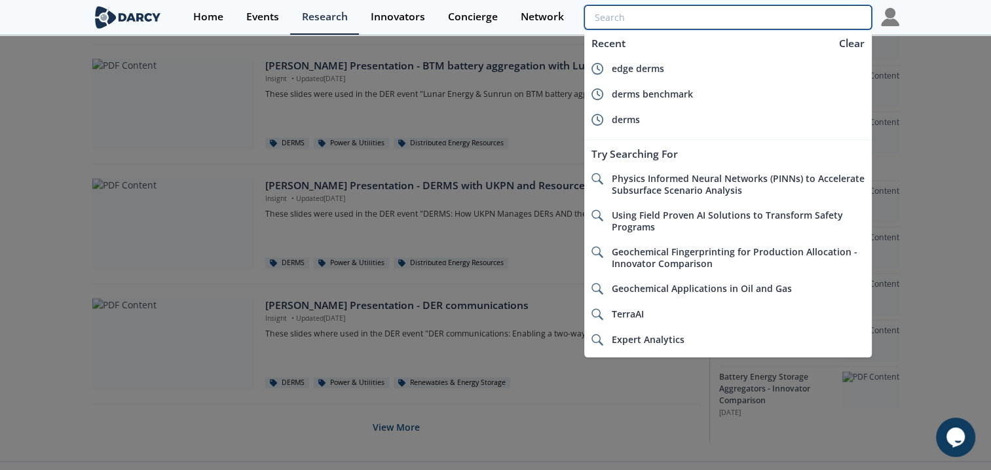
click at [794, 18] on input "search" at bounding box center [728, 17] width 287 height 24
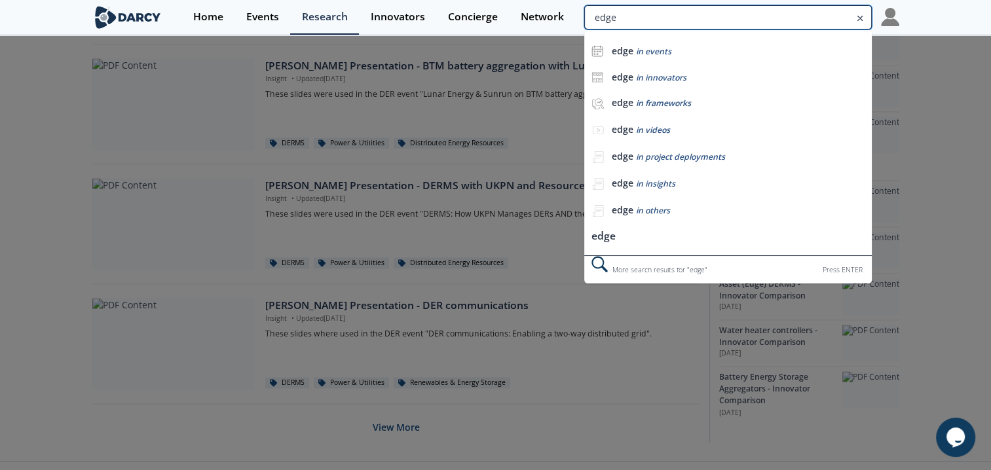
type input "edge"
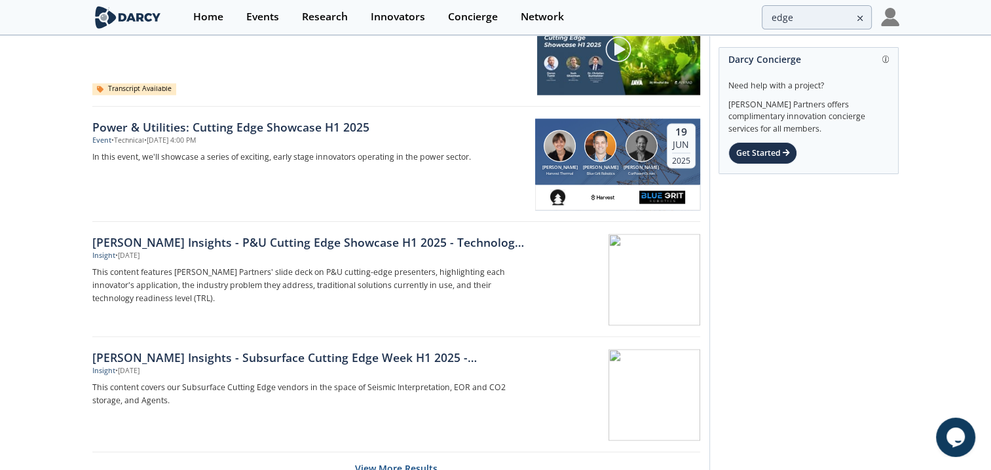
scroll to position [1966, 0]
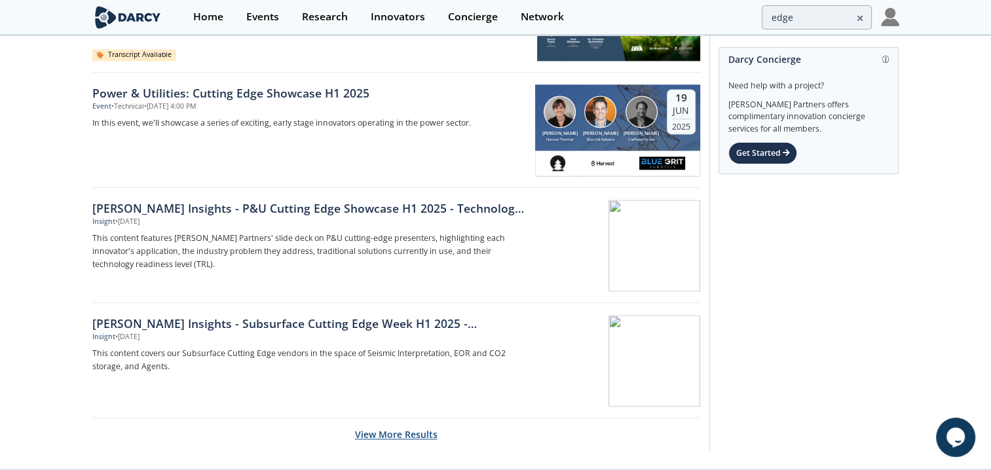
click at [412, 436] on button "View More Results" at bounding box center [396, 435] width 83 height 32
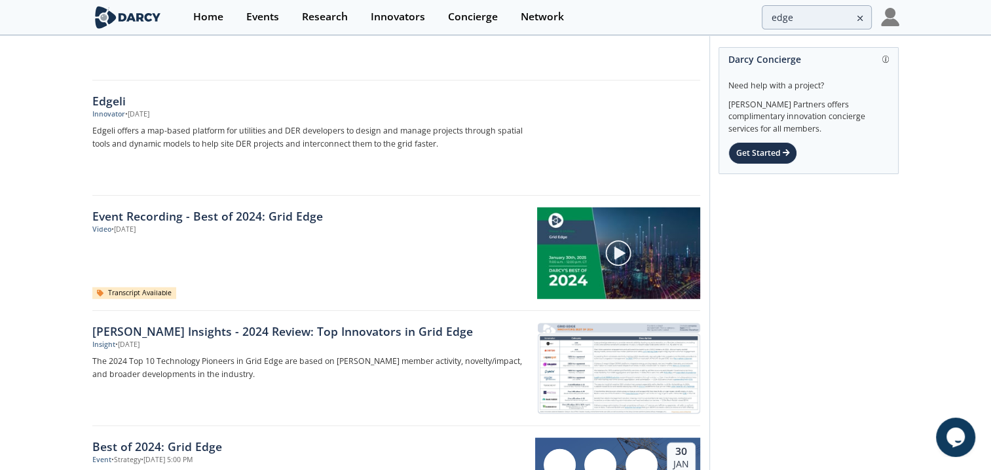
scroll to position [3407, 0]
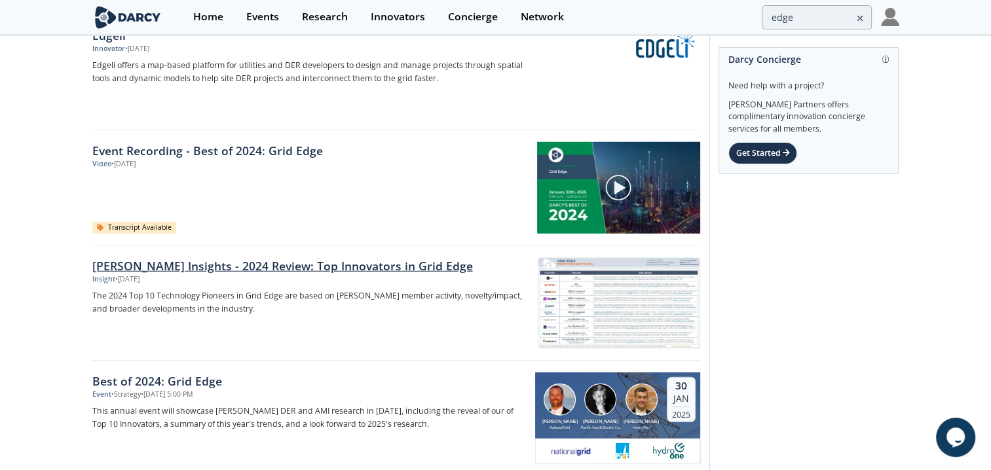
click at [254, 259] on div "[PERSON_NAME] Insights - 2024 Review: Top Innovators in Grid Edge" at bounding box center [309, 266] width 434 height 17
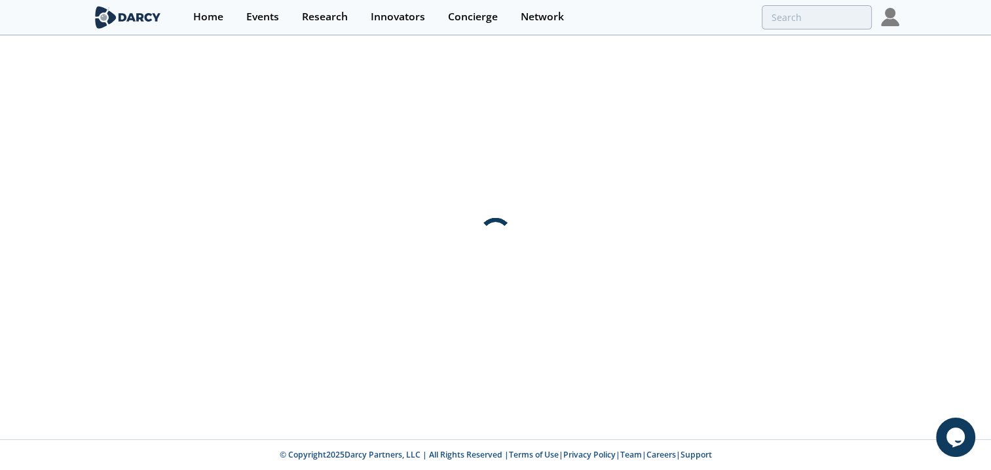
scroll to position [0, 0]
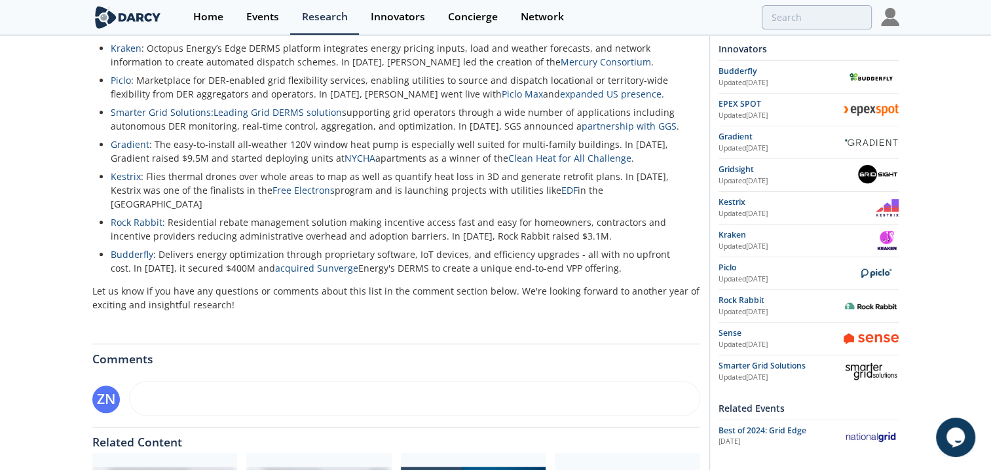
scroll to position [1048, 0]
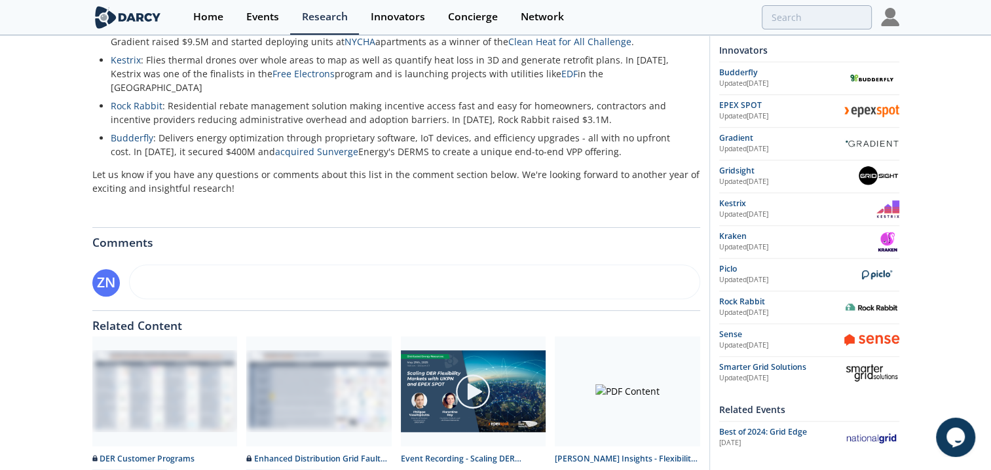
type input "edge"
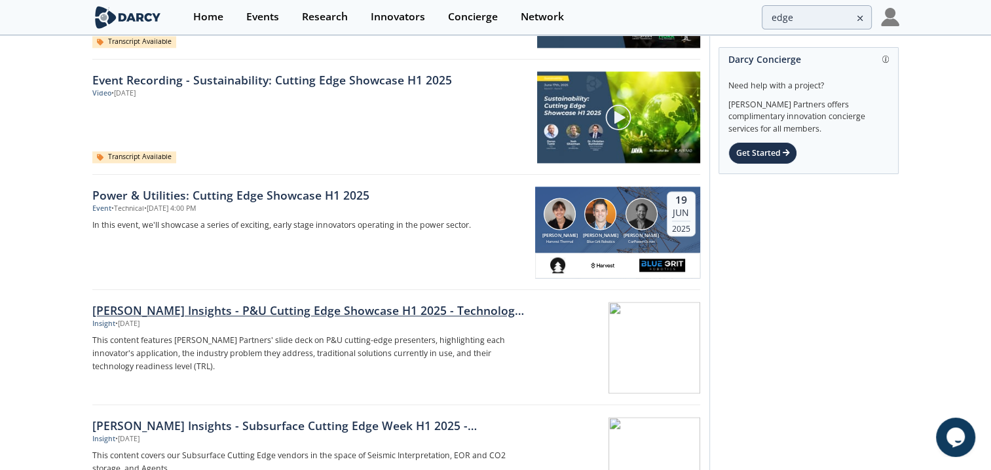
scroll to position [1861, 0]
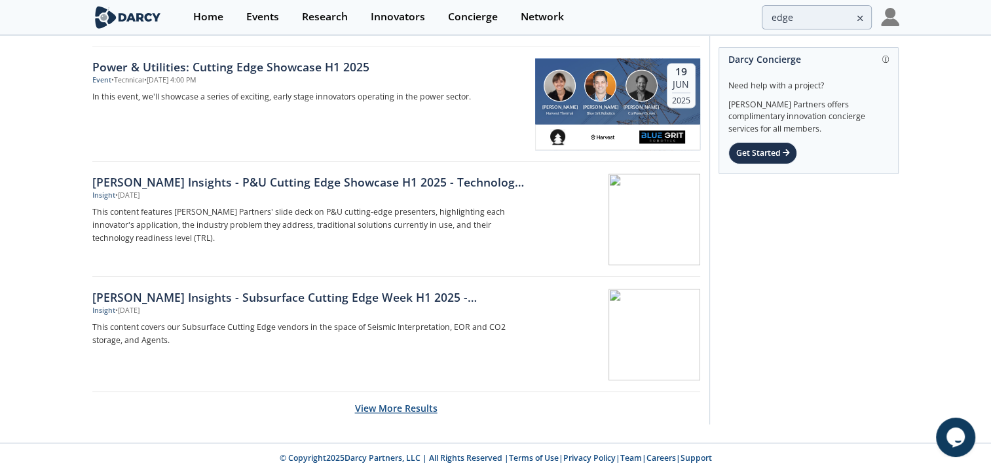
click at [379, 405] on button "View More Results" at bounding box center [396, 409] width 83 height 32
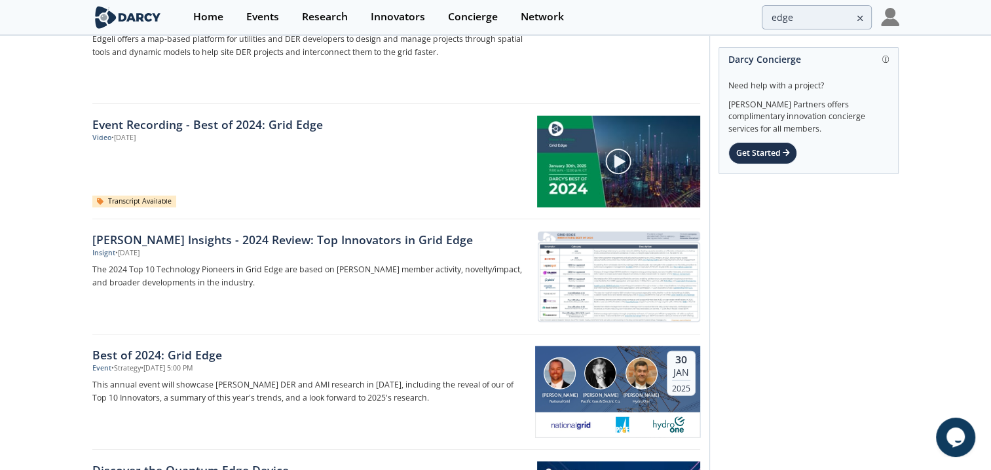
scroll to position [3499, 0]
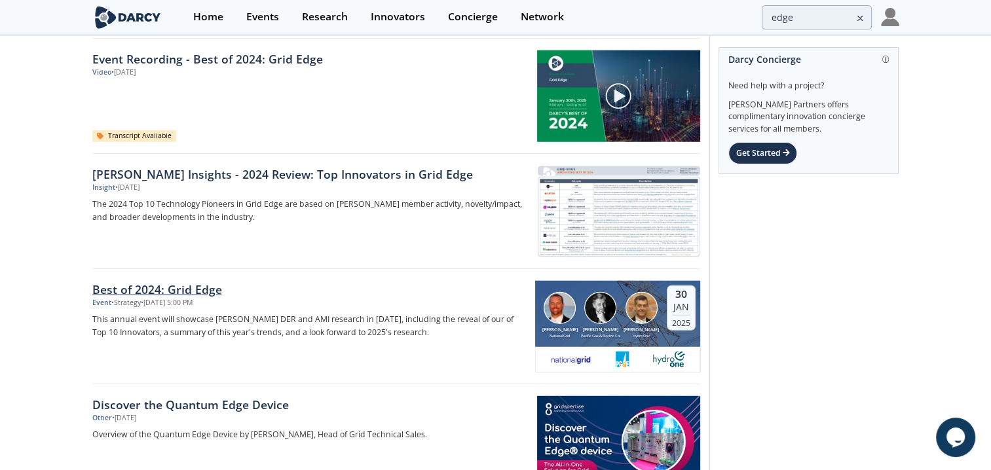
click at [144, 284] on div "Best of 2024: Grid Edge" at bounding box center [309, 289] width 434 height 17
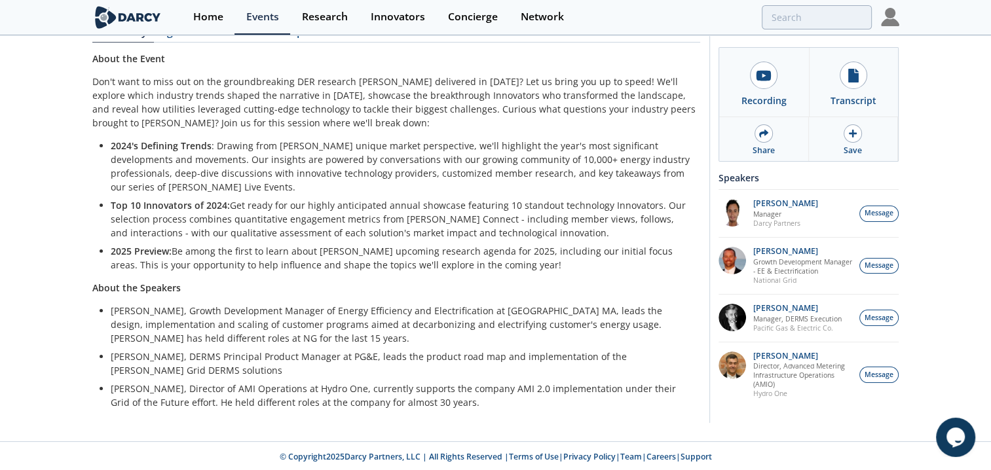
scroll to position [151, 0]
type input "edge"
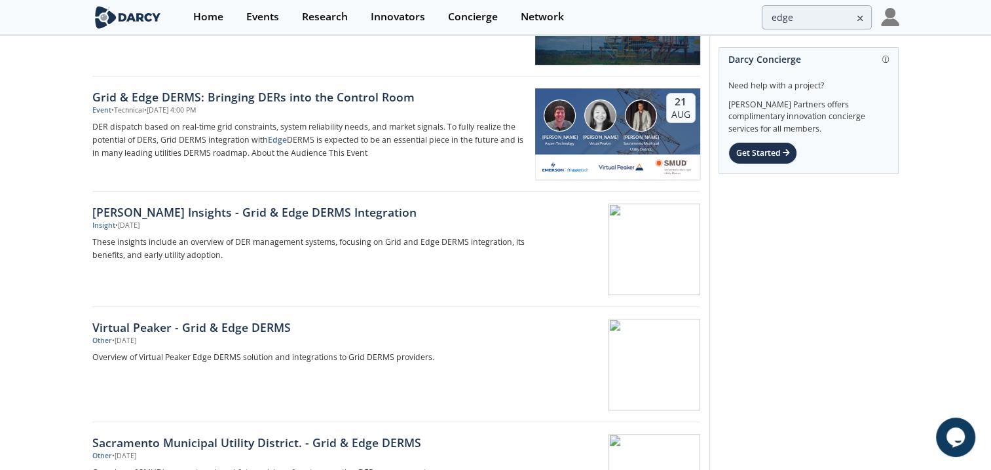
scroll to position [590, 0]
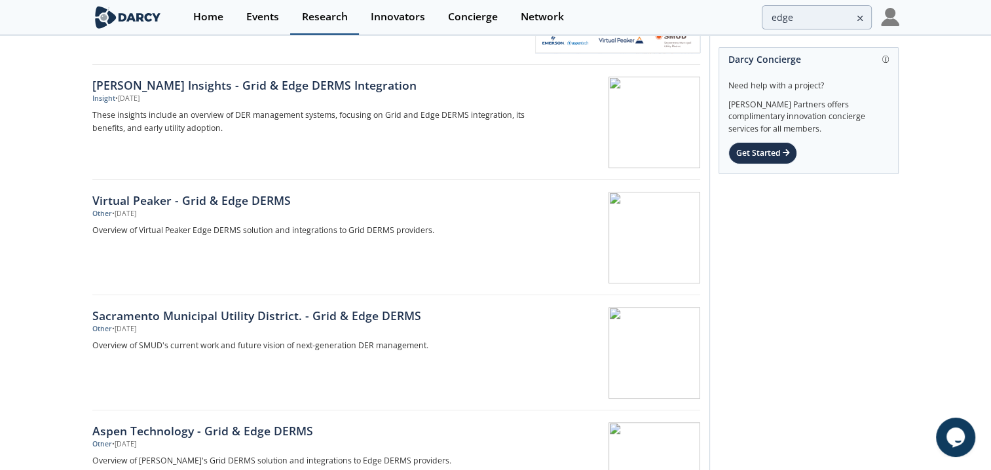
click at [302, 21] on div "Research" at bounding box center [325, 17] width 46 height 10
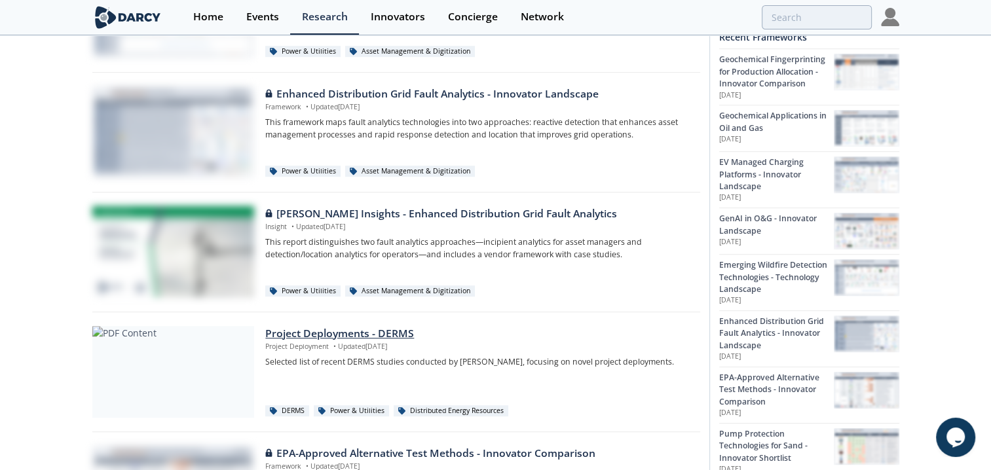
scroll to position [786, 0]
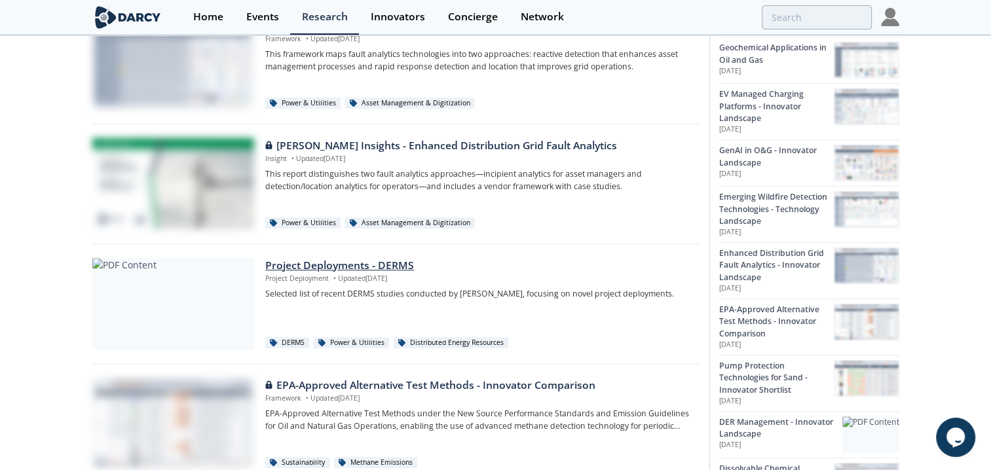
click at [325, 265] on div "Project Deployments - DERMS" at bounding box center [477, 266] width 425 height 16
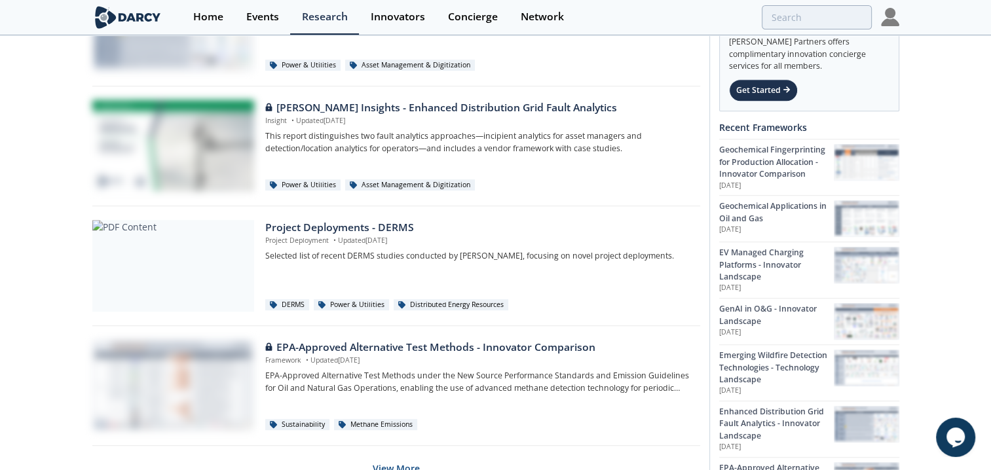
scroll to position [886, 0]
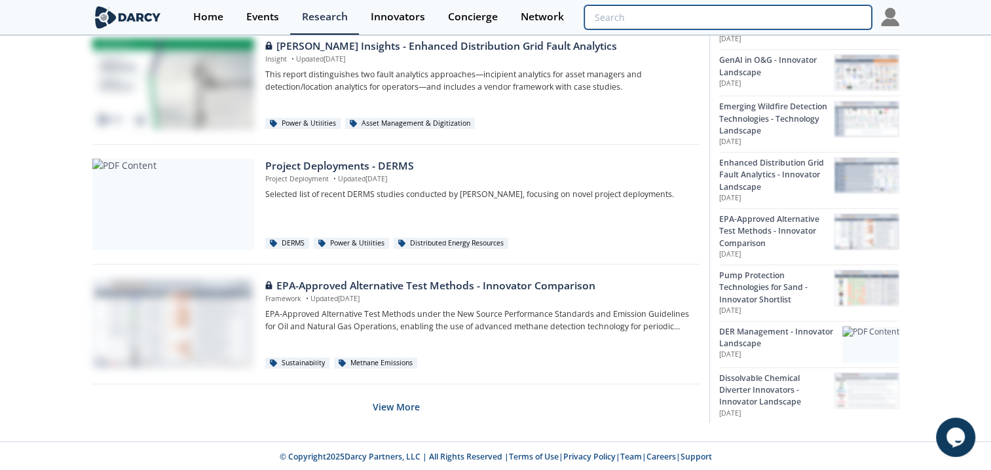
click at [814, 15] on input "search" at bounding box center [728, 17] width 287 height 24
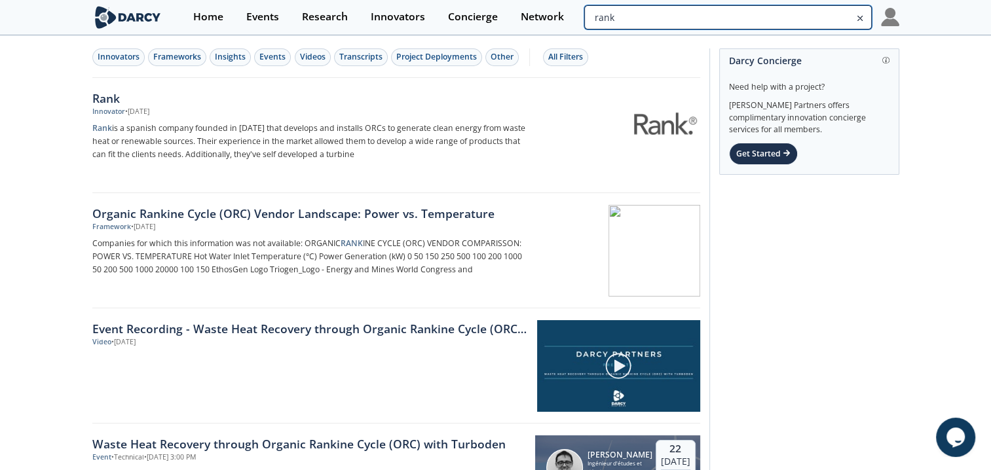
click at [800, 18] on input "rank" at bounding box center [728, 17] width 287 height 24
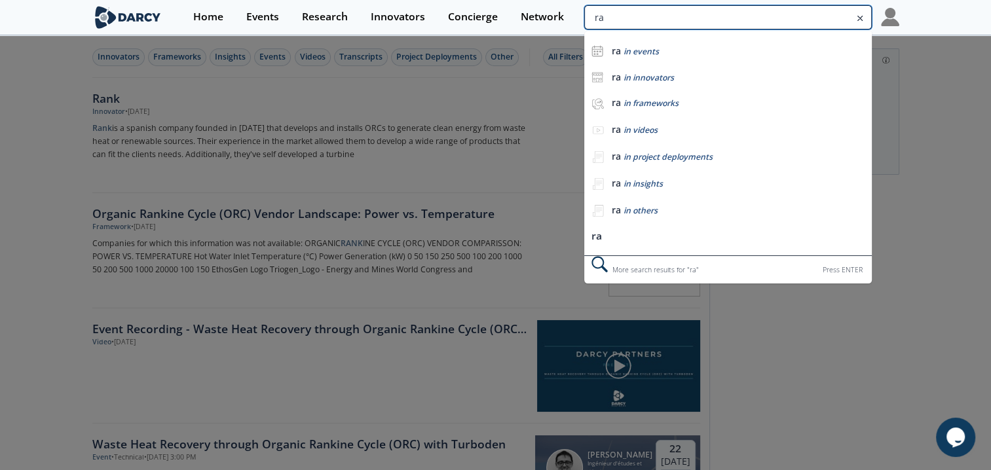
type input "r"
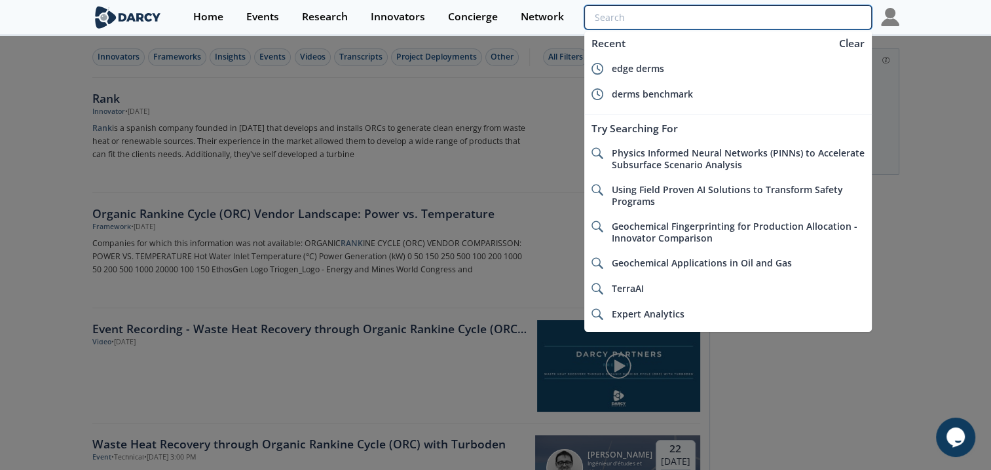
type input "e"
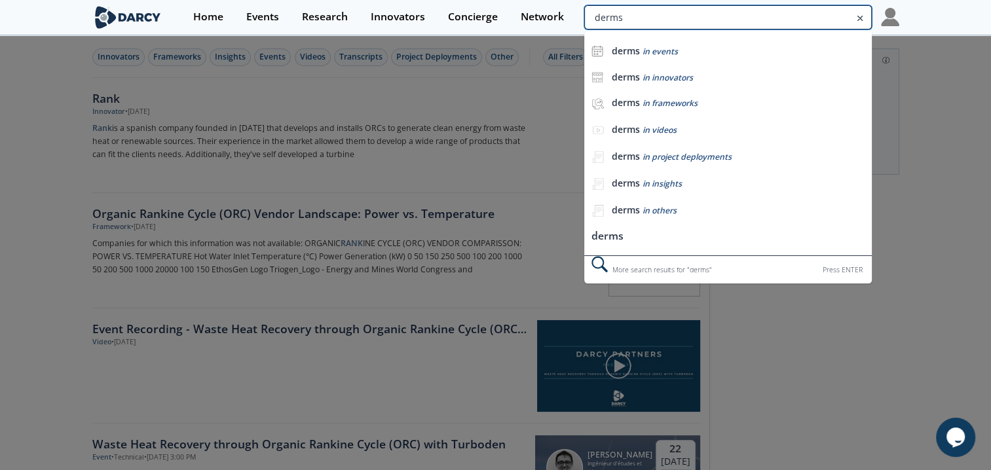
type input "derms"
